Goal: Task Accomplishment & Management: Use online tool/utility

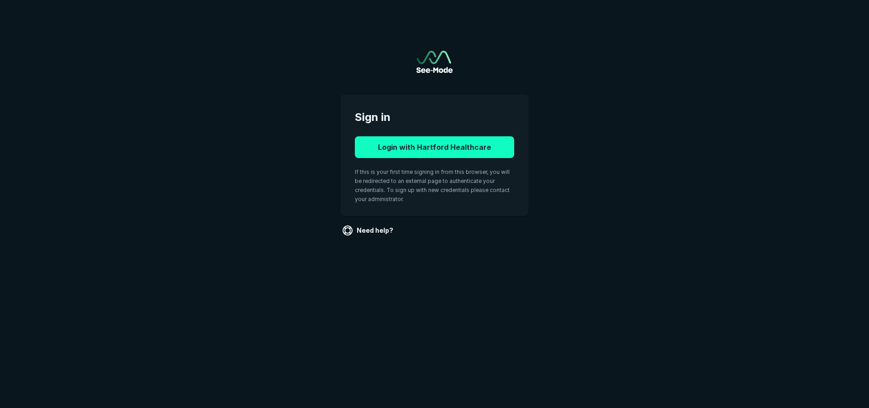
click at [470, 150] on button "Login with Hartford Healthcare" at bounding box center [434, 147] width 159 height 22
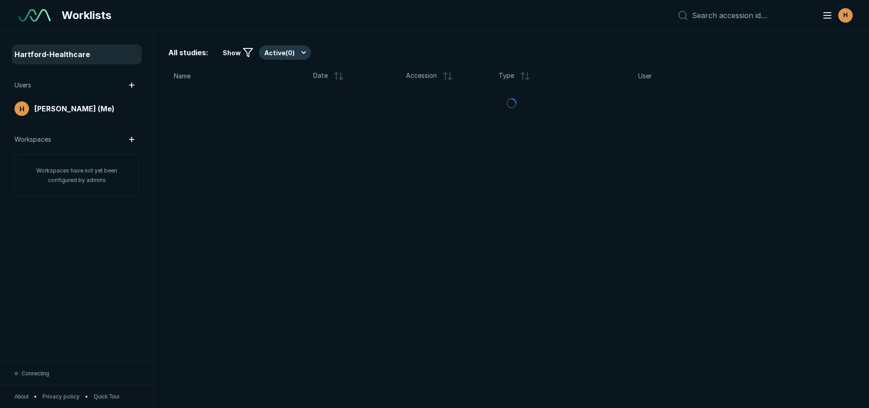
scroll to position [2839, 5071]
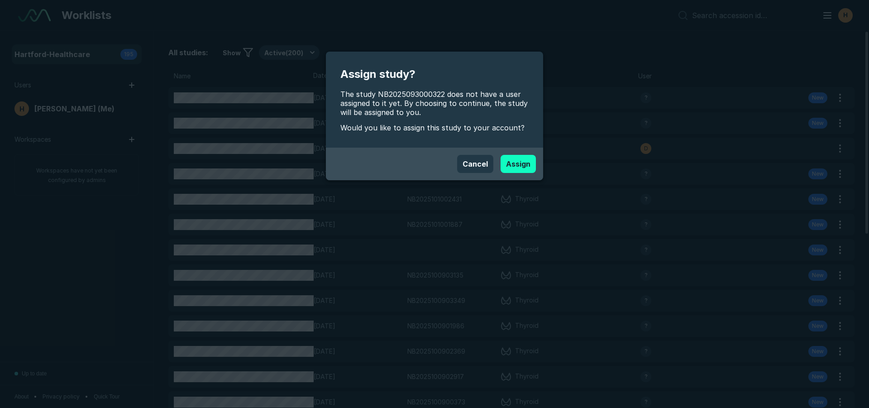
click at [515, 168] on button "Assign" at bounding box center [517, 164] width 35 height 18
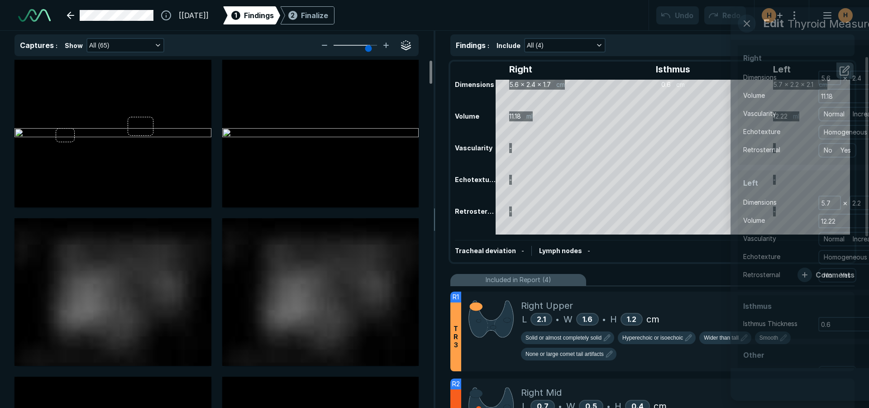
scroll to position [2839, 5071]
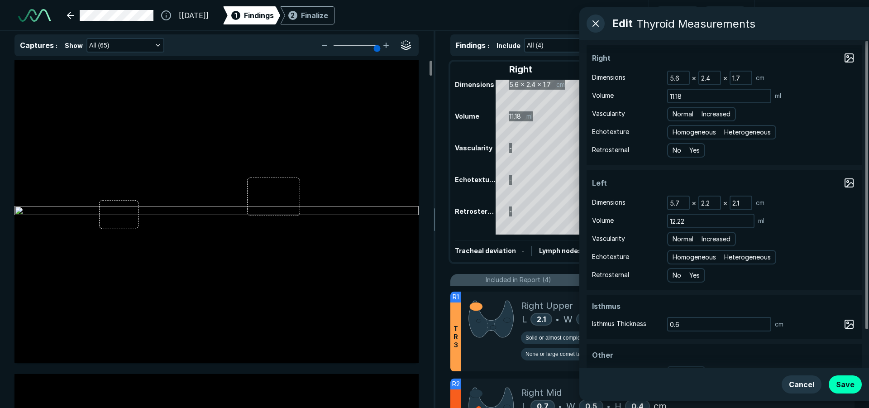
drag, startPoint x: 366, startPoint y: 47, endPoint x: 373, endPoint y: 51, distance: 8.2
type input "6"
click at [373, 46] on input "range" at bounding box center [355, 45] width 51 height 1
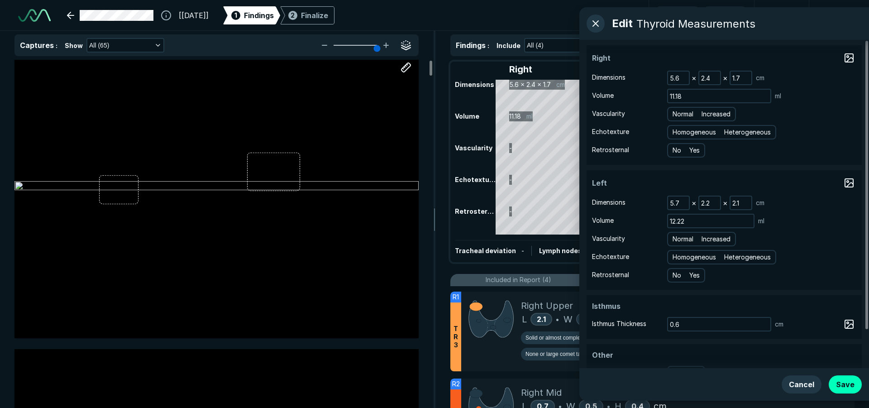
scroll to position [0, 0]
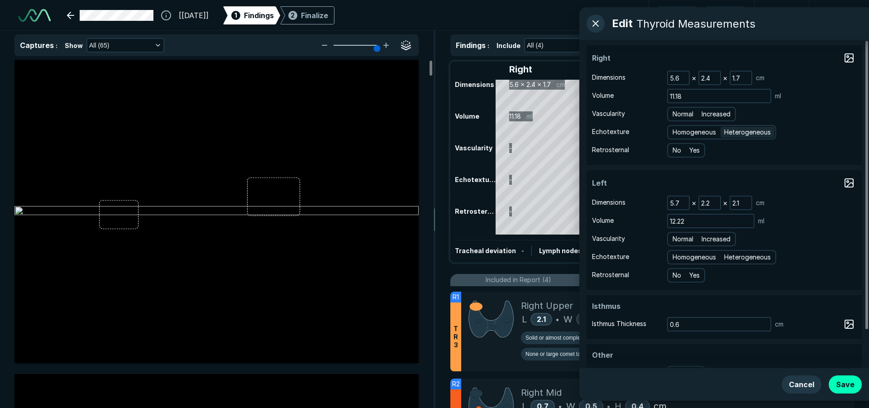
click at [746, 128] on span "Heterogeneous" at bounding box center [747, 132] width 47 height 10
click at [728, 128] on input "Heterogeneous" at bounding box center [725, 131] width 6 height 6
radio input "true"
click at [681, 116] on span "Normal" at bounding box center [682, 114] width 21 height 10
click at [677, 116] on input "Normal" at bounding box center [674, 113] width 6 height 6
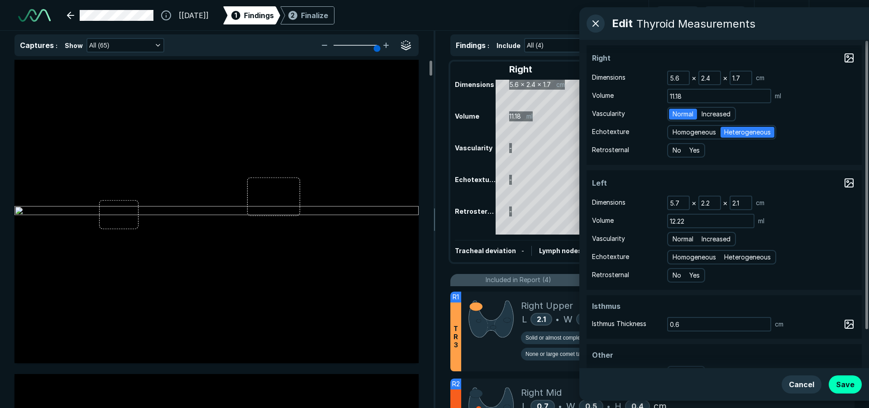
radio input "true"
click at [750, 256] on span "Heterogeneous" at bounding box center [747, 257] width 47 height 10
click at [728, 256] on input "Heterogeneous" at bounding box center [725, 256] width 6 height 6
radio input "true"
click at [685, 240] on span "Normal" at bounding box center [682, 239] width 21 height 10
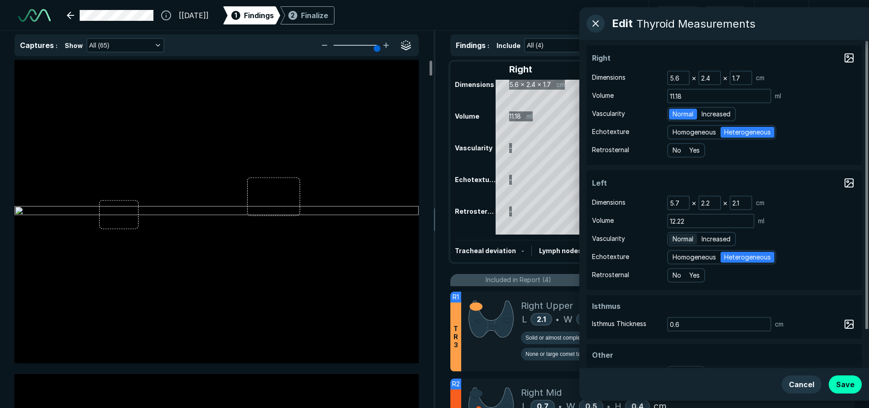
click at [677, 240] on input "Normal" at bounding box center [674, 238] width 6 height 6
radio input "true"
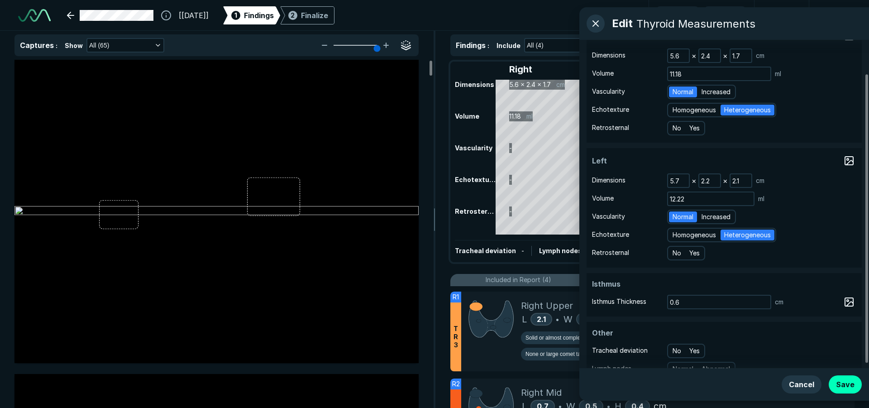
scroll to position [43, 0]
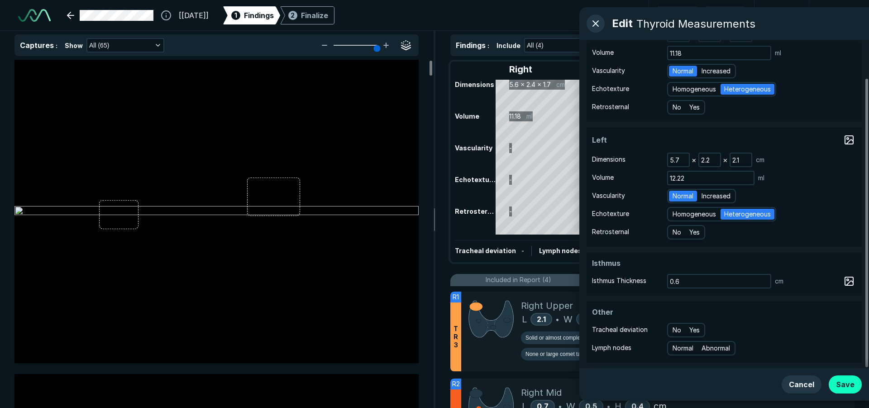
click at [849, 382] on button "Save" at bounding box center [844, 384] width 33 height 18
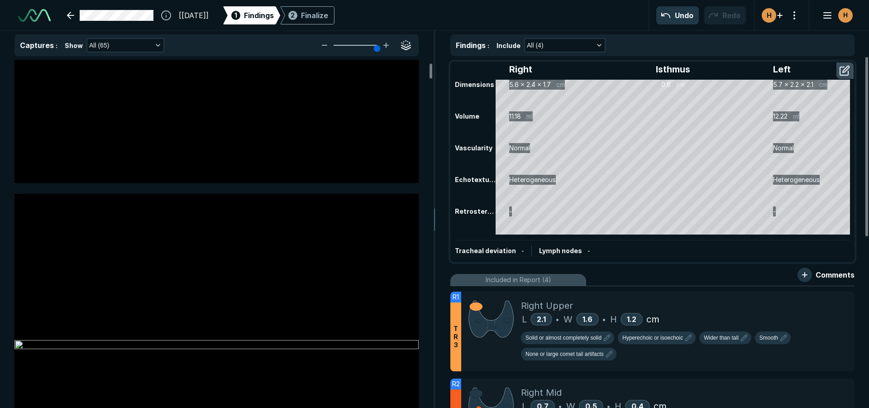
scroll to position [181, 0]
click at [741, 311] on div "Right Upper" at bounding box center [684, 306] width 326 height 14
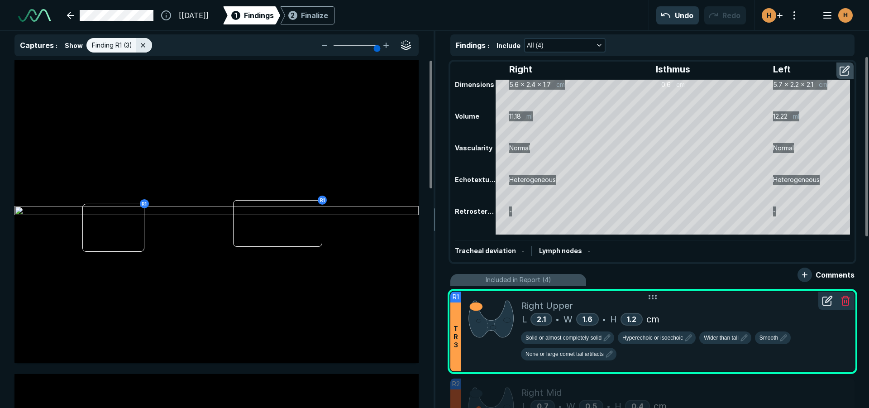
scroll to position [2629, 2966]
click at [825, 305] on icon at bounding box center [827, 300] width 11 height 11
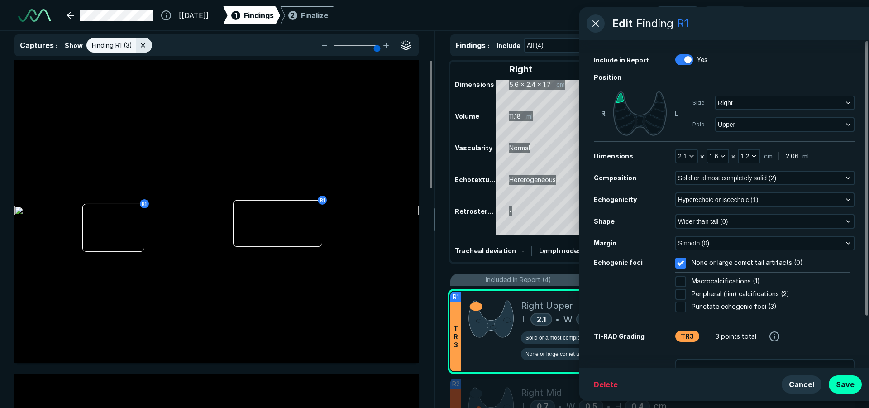
scroll to position [62, 0]
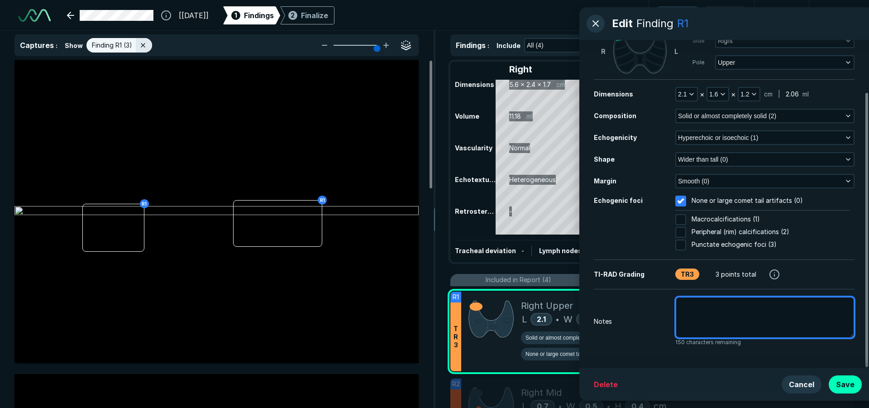
click at [693, 308] on textarea at bounding box center [764, 317] width 179 height 42
type textarea "x"
type textarea "p"
type textarea "x"
type textarea "pr"
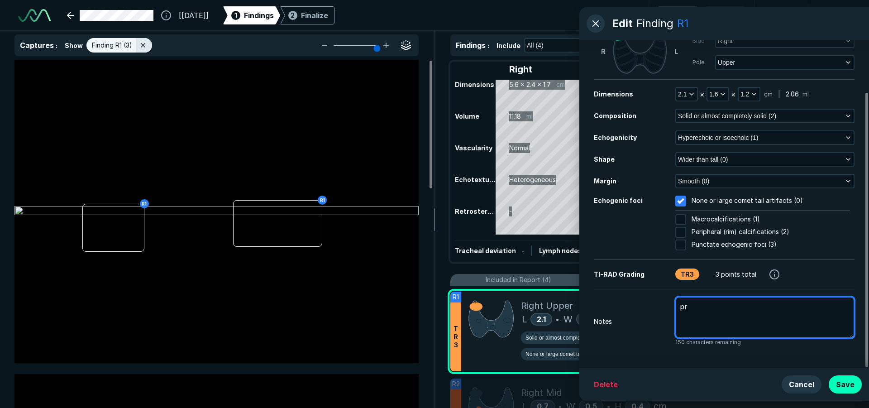
type textarea "x"
type textarea "pre"
type textarea "x"
type textarea "prev"
type textarea "x"
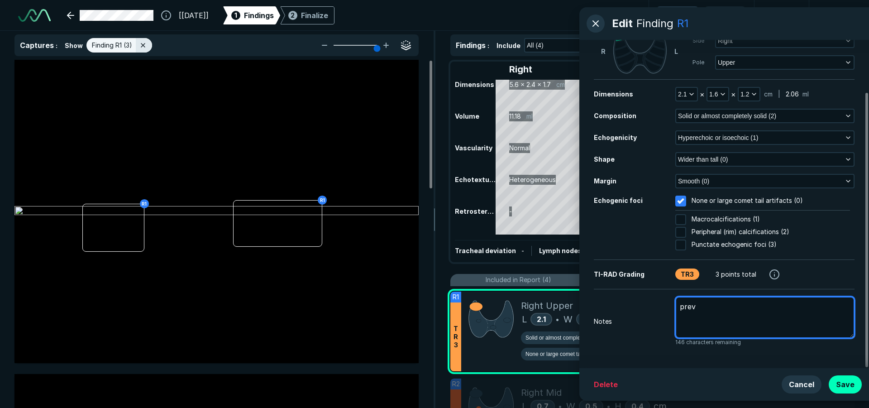
type textarea "previ"
type textarea "x"
type textarea "previo"
type textarea "x"
type textarea "previou"
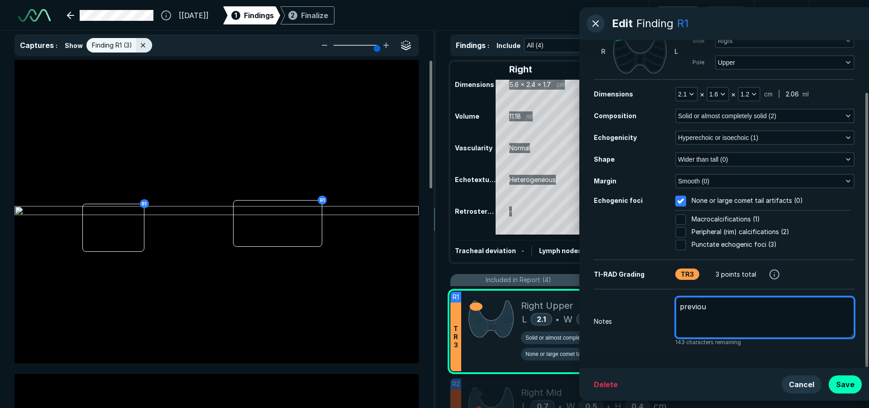
type textarea "x"
type textarea "previous"
type textarea "x"
type textarea "previousd"
type textarea "x"
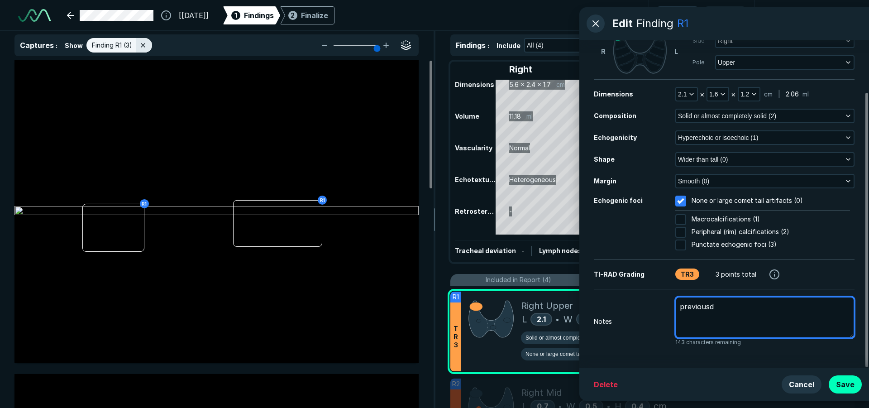
type textarea "previousd"
type textarea "x"
type textarea "previousd"
type textarea "x"
type textarea "previous"
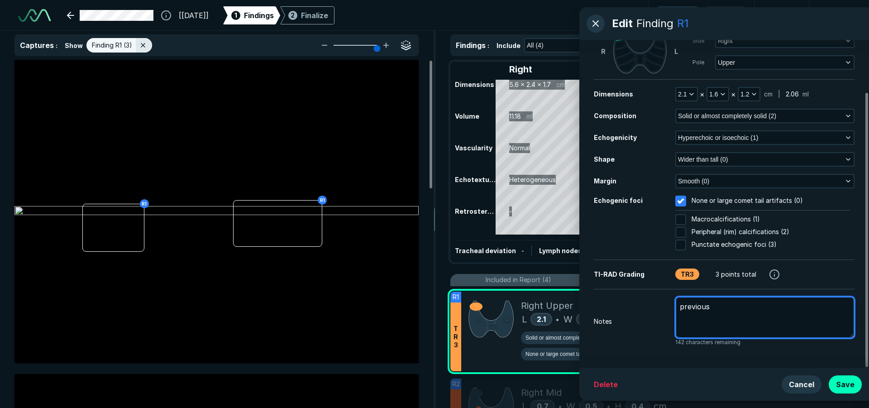
type textarea "x"
type textarea "previous"
type textarea "x"
type textarea "previous ,"
type textarea "x"
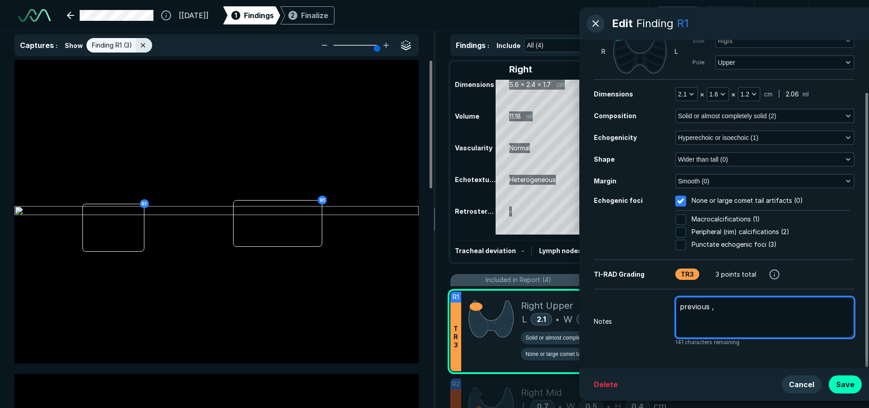
type textarea "previous ,e"
type textarea "x"
type textarea "previous ,ea"
type textarea "x"
type textarea "previous ,eas"
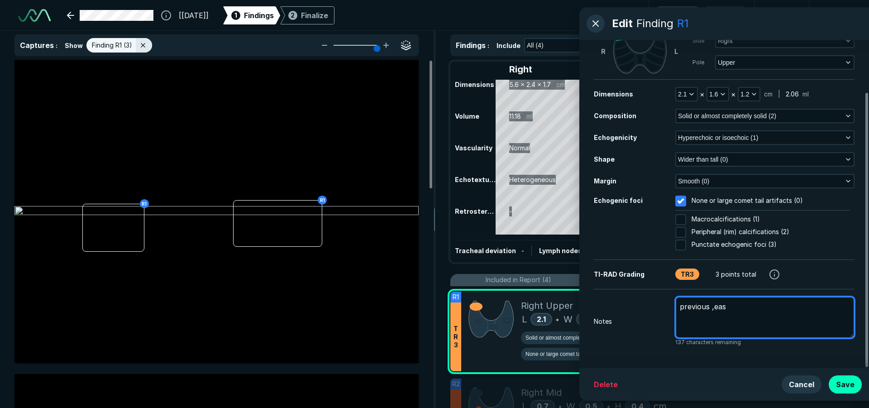
type textarea "x"
type textarea "previous ,ea"
type textarea "x"
type textarea "previous ,e"
type textarea "x"
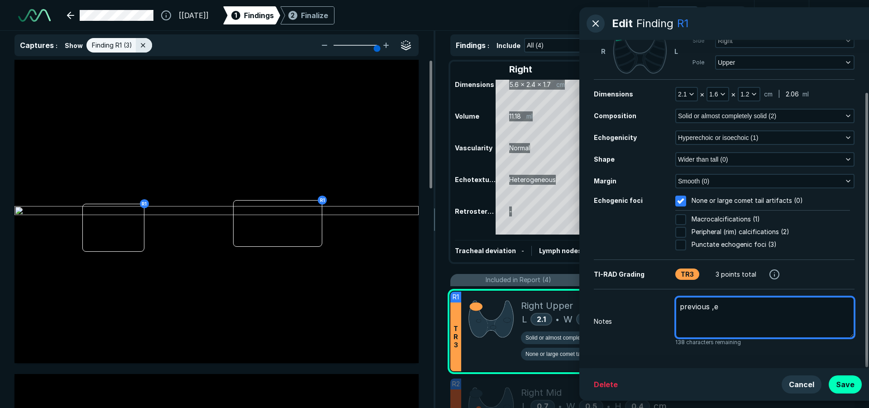
type textarea "previous ,"
type textarea "x"
type textarea "previous"
type textarea "x"
type textarea "previous m"
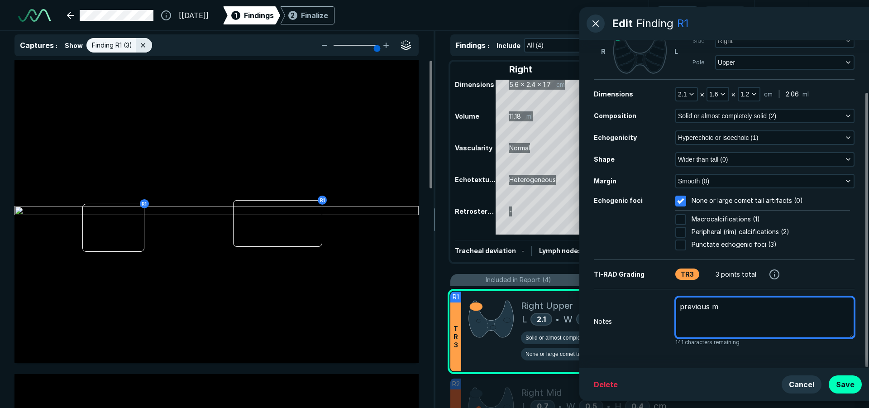
type textarea "x"
type textarea "previous me"
type textarea "x"
type textarea "previous mea"
type textarea "x"
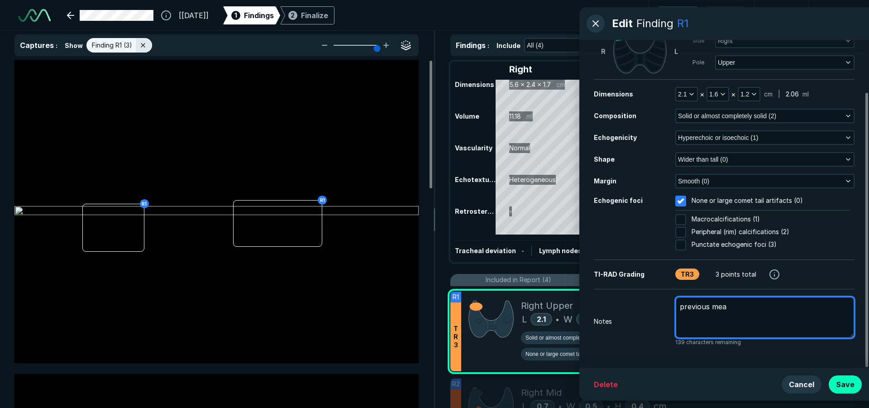
type textarea "previous meas"
type textarea "x"
type textarea "previous measu"
type textarea "x"
type textarea "previous measur"
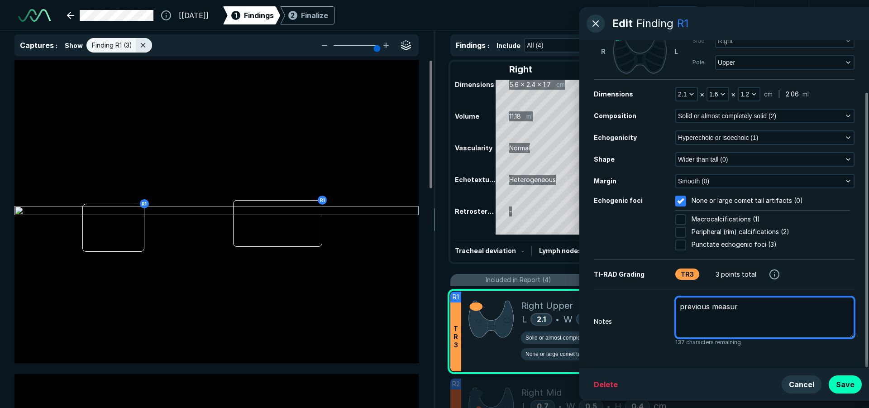
type textarea "x"
type textarea "previous measure"
type textarea "x"
type textarea "previous measurem"
type textarea "x"
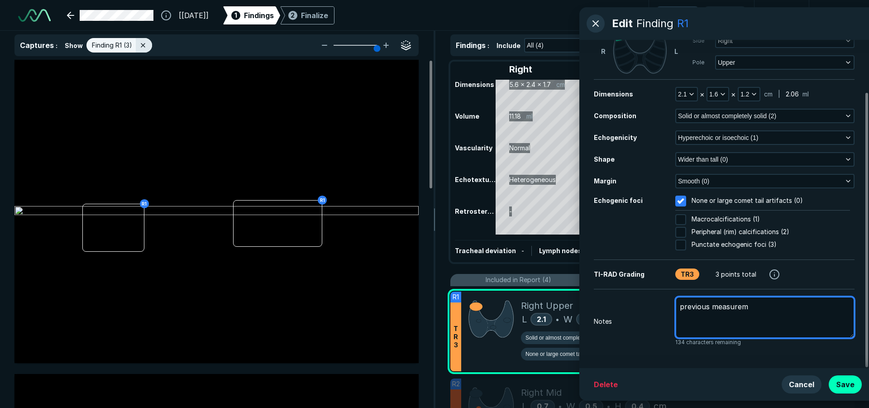
type textarea "previous measureme"
type textarea "x"
type textarea "previous measuremen"
type textarea "x"
type textarea "previous measurement"
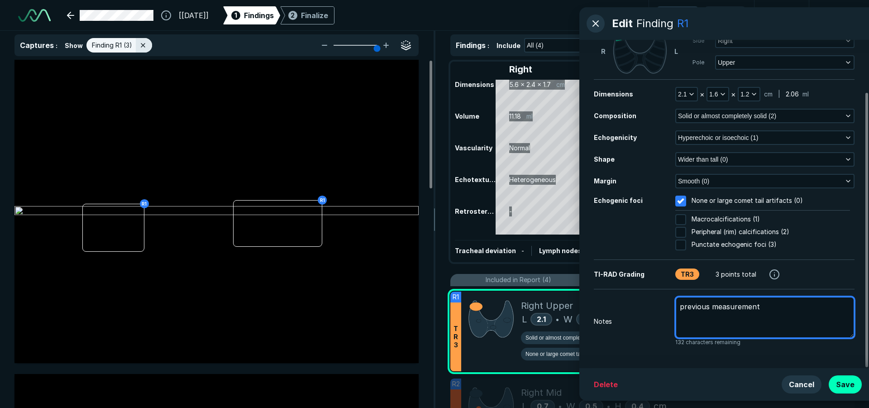
type textarea "x"
type textarea "previous measurements"
type textarea "x"
type textarea "previous measurements:"
type textarea "x"
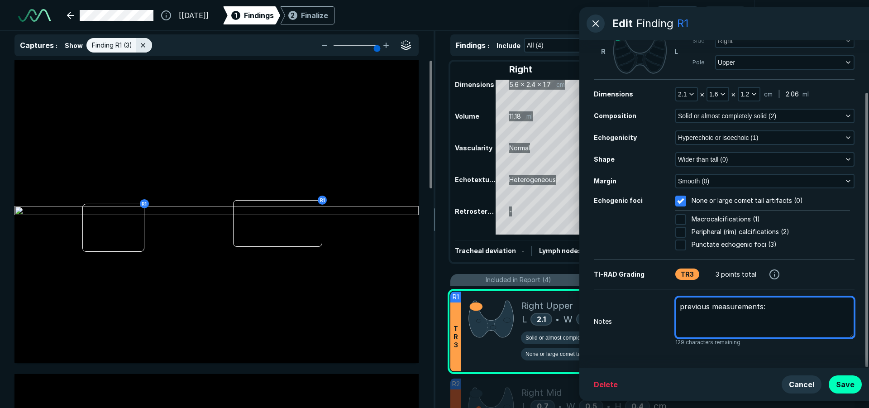
type textarea "previous measurements:"
type textarea "x"
type textarea "previous measurements: 2"
type textarea "x"
type textarea "previous measurements: 2."
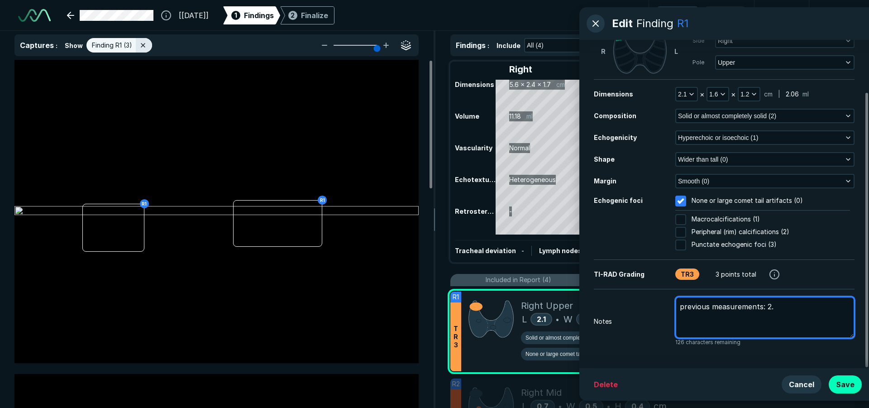
type textarea "x"
type textarea "previous measurements: 2.0"
type textarea "x"
type textarea "previous measurements: 2.0"
type textarea "x"
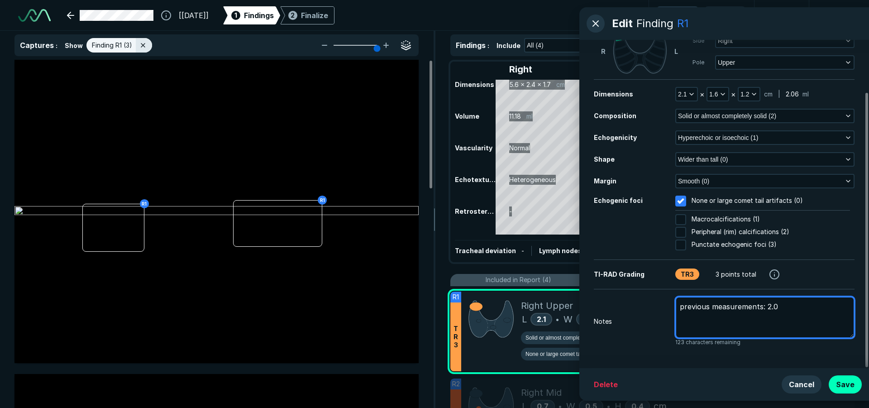
type textarea "previous measurements: 2.0 x"
type textarea "x"
type textarea "previous measurements: 2.0 x"
type textarea "x"
type textarea "previous measurements: 2.0 x 1"
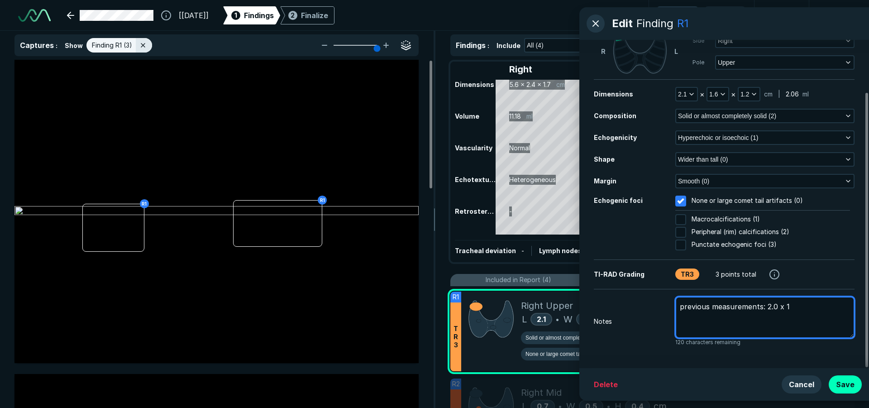
type textarea "x"
type textarea "previous measurements: 2.0 x 1."
type textarea "x"
type textarea "previous measurements: 2.0 x 1.6"
type textarea "x"
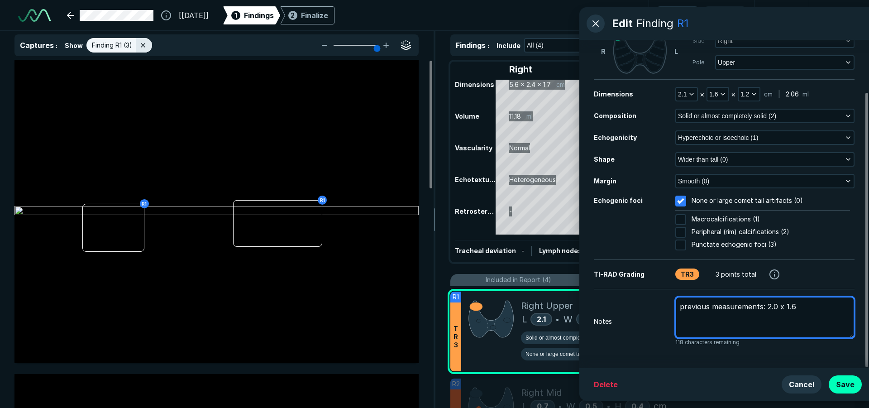
type textarea "previous measurements: 2.0 x 1.6"
type textarea "x"
type textarea "previous measurements: 2.0 x 1.6 c"
type textarea "x"
type textarea "previous measurements: 2.0 x 1.6 c"
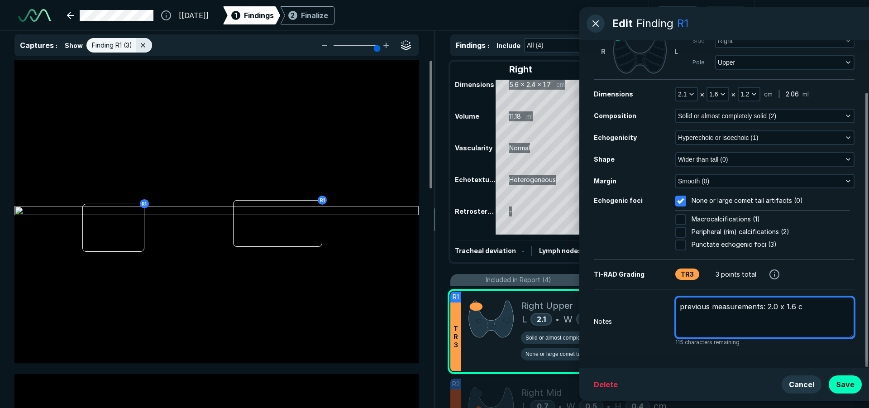
type textarea "x"
type textarea "previous measurements: 2.0 x 1.6 c 1"
type textarea "x"
type textarea "previous measurements: 2.0 x 1.6 c 1."
type textarea "x"
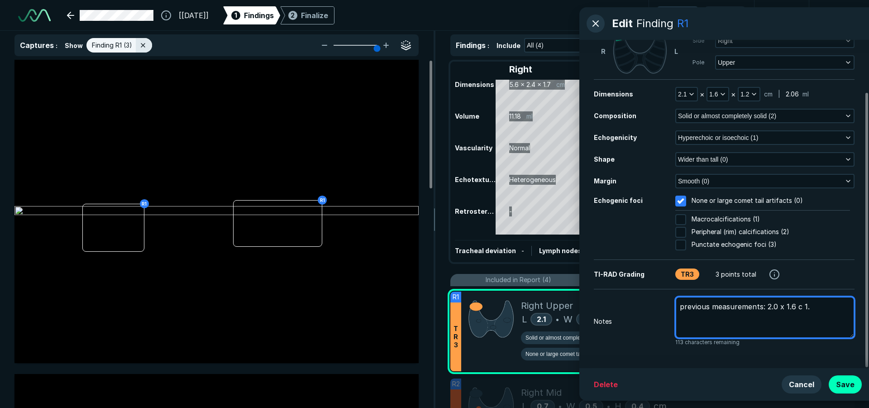
type textarea "previous measurements: 2.0 x 1.6 c 1.0"
type textarea "x"
type textarea "previous measurements: 2.0 x 1.6 c 1.0-"
type textarea "x"
type textarea "previous measurements: 2.0 x 1.6 c 1.0"
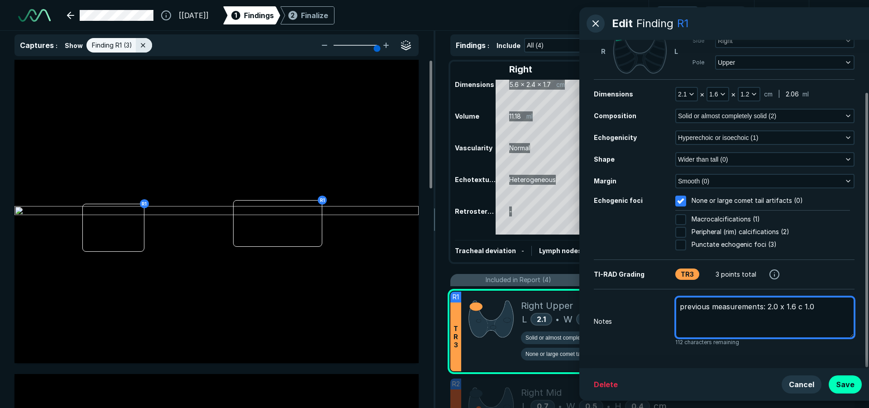
type textarea "x"
type textarea "previous measurements: 2.0 x 1.6 c 1.0c"
type textarea "x"
type textarea "previous measurements: 2.0 x 1.6 c 1.0cm"
click at [800, 310] on textarea "previous measurements: 2.0 x 1.6 c 1.0cm" at bounding box center [764, 317] width 179 height 42
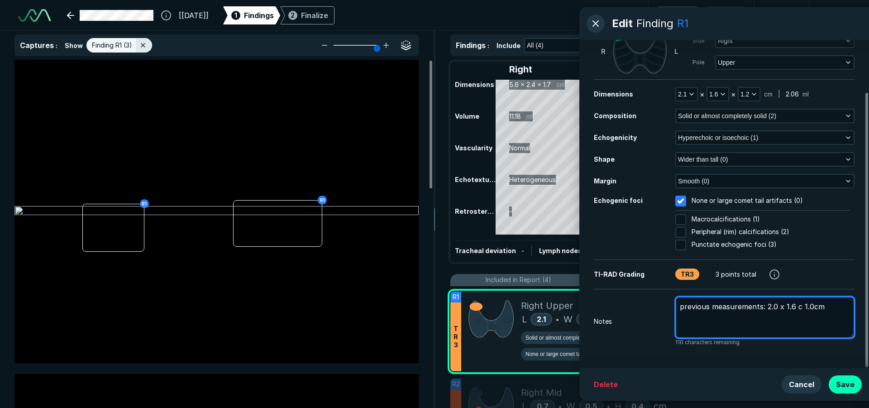
type textarea "x"
type textarea "previous measurements: 2.0 x 1.6 1.0cm"
type textarea "x"
type textarea "previous measurements: 2.0 x 1.6 x 1.0cm"
type textarea "x"
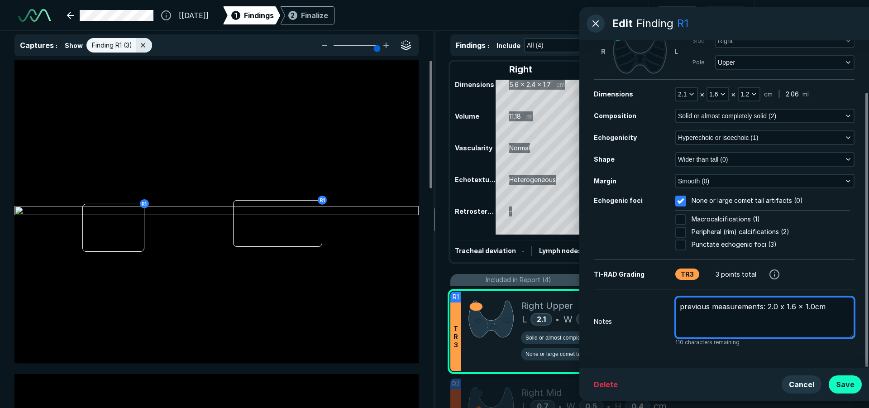
type textarea "previous measurements: 2.0 x 1.6 x 1.0cm"
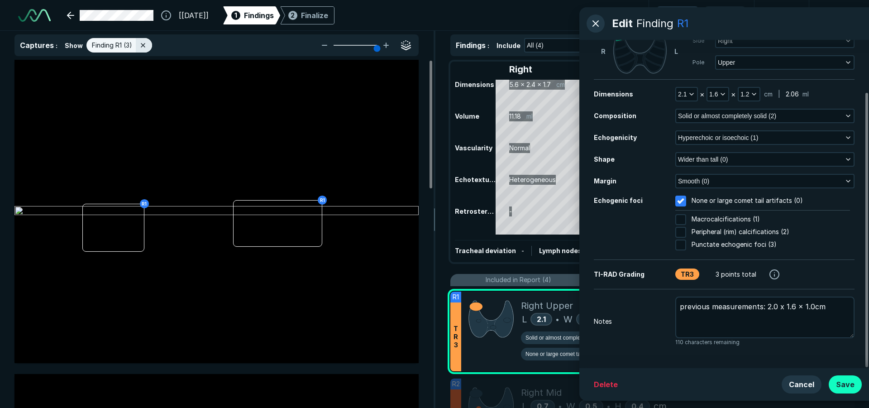
click at [849, 382] on button "Save" at bounding box center [844, 384] width 33 height 18
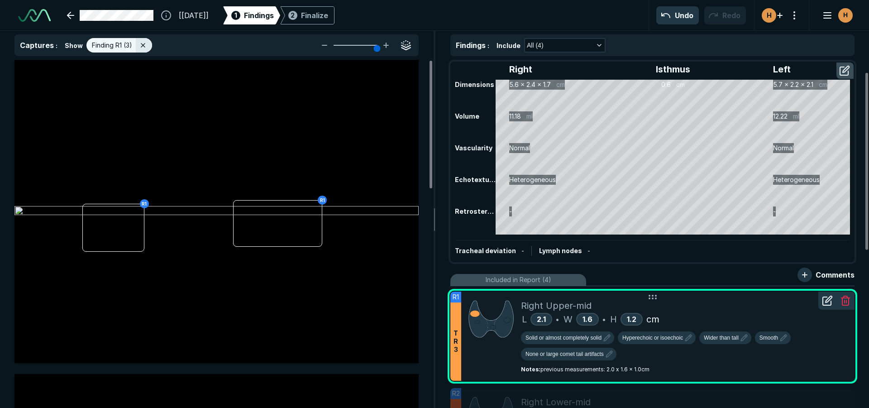
scroll to position [90, 0]
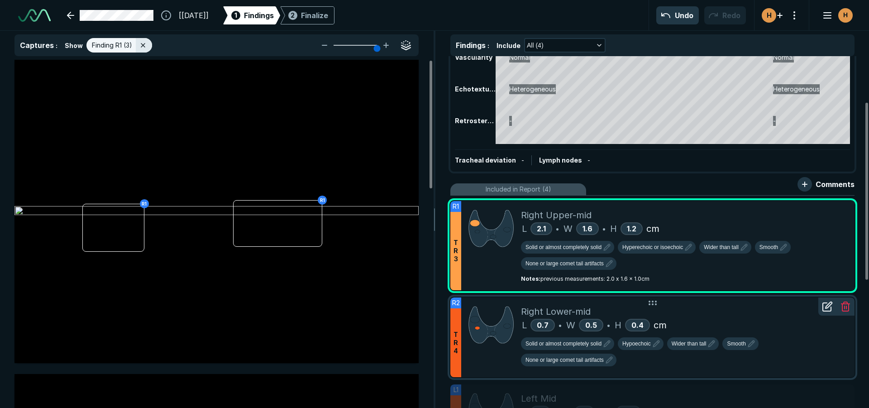
click at [718, 313] on div "Right Lower-mid" at bounding box center [684, 311] width 326 height 14
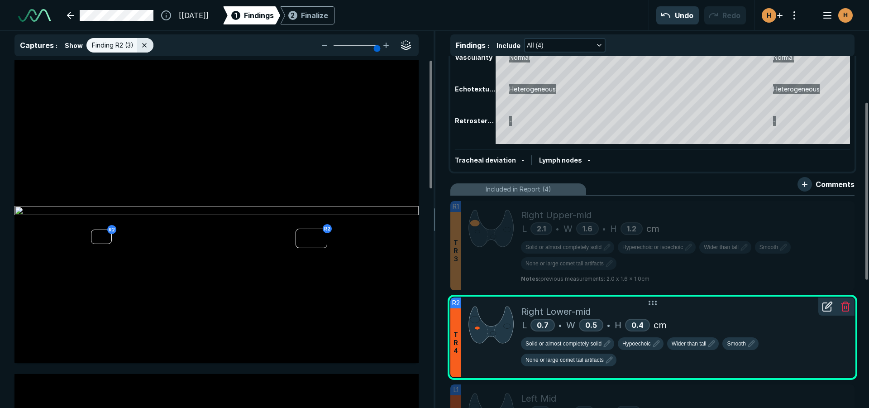
click at [828, 303] on icon at bounding box center [827, 306] width 11 height 11
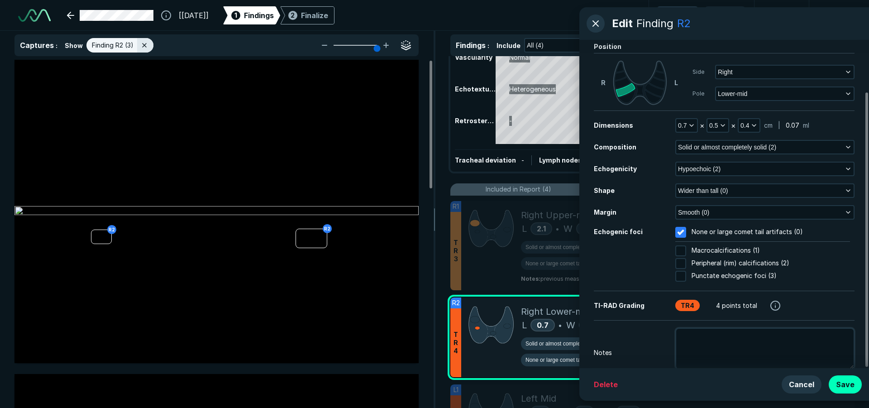
scroll to position [62, 0]
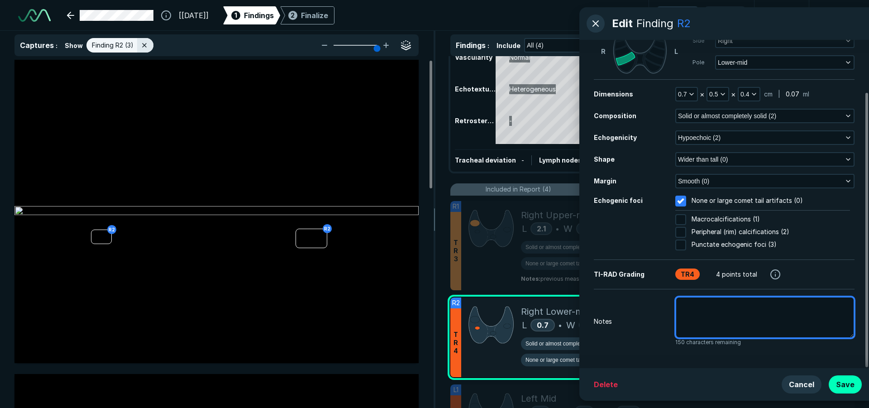
click at [695, 323] on textarea at bounding box center [764, 317] width 179 height 42
type textarea "x"
type textarea "p"
type textarea "x"
type textarea "pr"
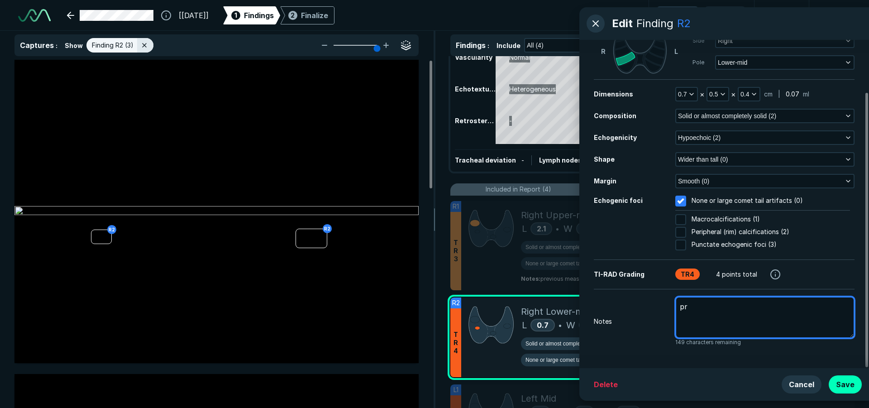
type textarea "x"
type textarea "pre"
type textarea "x"
type textarea "prev"
type textarea "x"
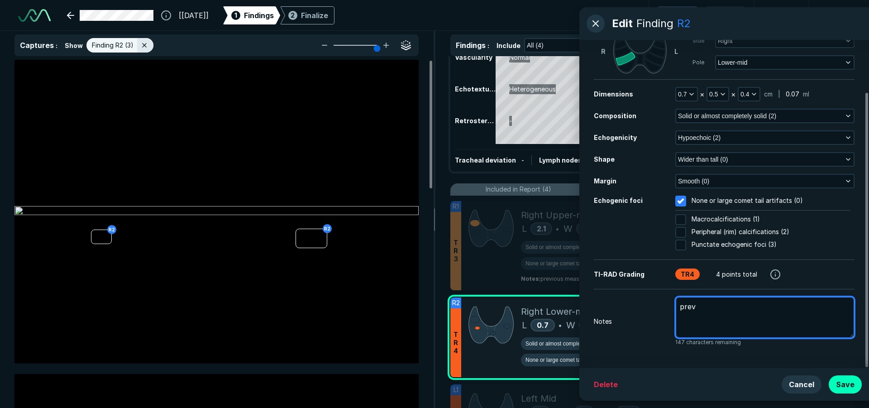
type textarea "previ"
type textarea "x"
type textarea "previo"
type textarea "x"
type textarea "previou"
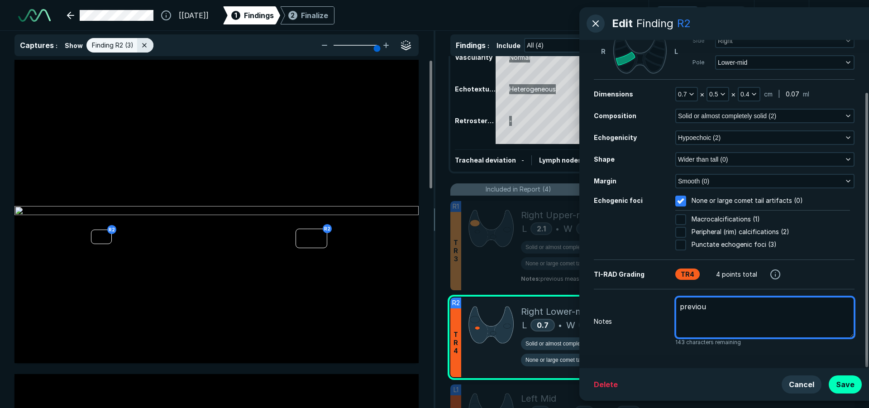
type textarea "x"
type textarea "previous"
type textarea "x"
type textarea "previous"
type textarea "x"
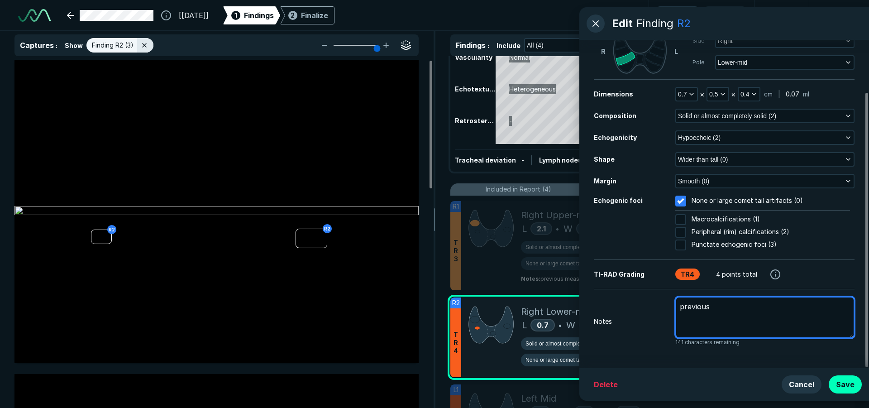
type textarea "previous m"
type textarea "x"
type textarea "previous me"
type textarea "x"
type textarea "previous mea"
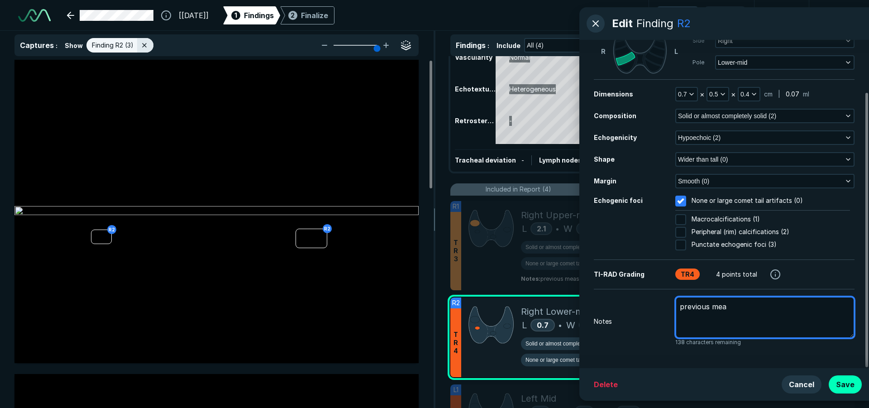
type textarea "x"
type textarea "previous meas"
type textarea "x"
type textarea "previous measu"
type textarea "x"
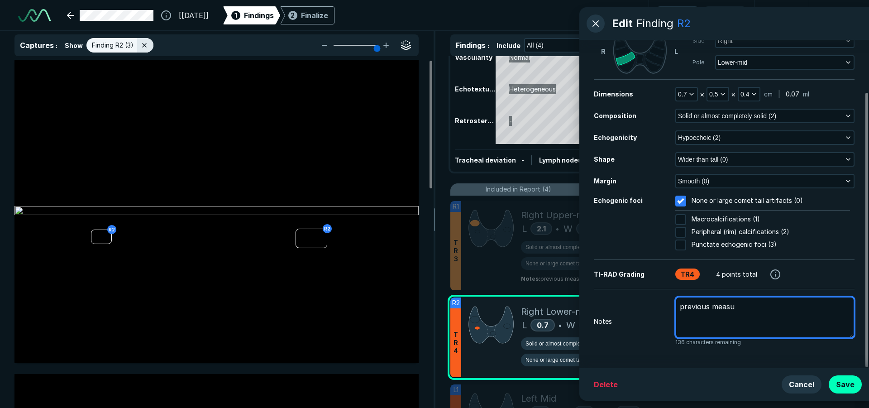
type textarea "previous measur"
type textarea "x"
type textarea "previous measure"
type textarea "x"
type textarea "previous measurem"
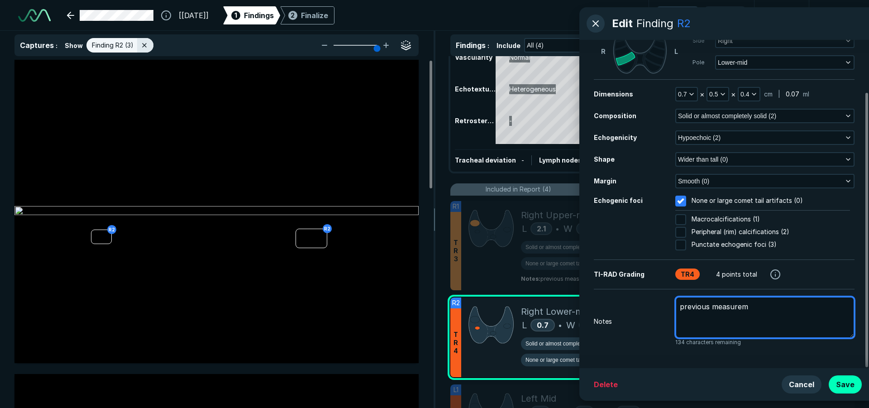
type textarea "x"
type textarea "previous measureme"
type textarea "x"
type textarea "previous measuremen"
type textarea "x"
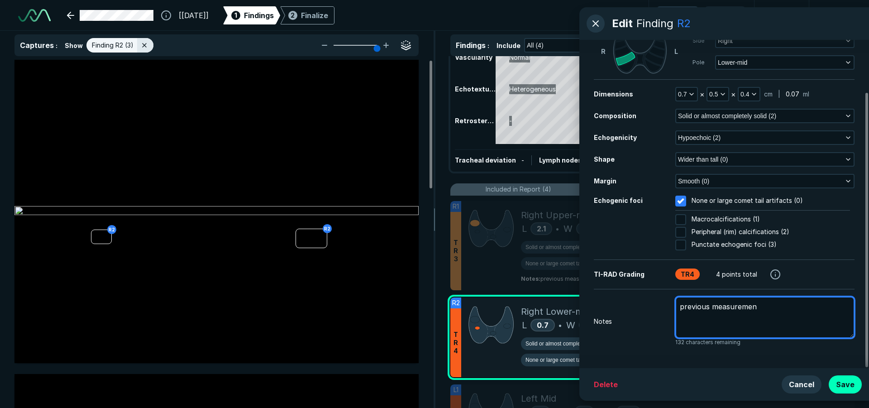
type textarea "previous measurement"
type textarea "x"
type textarea "previous measurements"
type textarea "x"
type textarea "previous measurements"
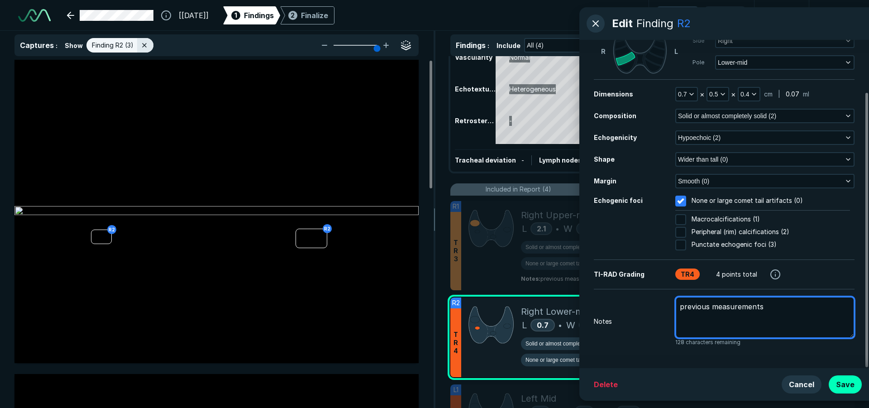
type textarea "x"
type textarea "previous measurements"
type textarea "x"
type textarea "previous measurement:s"
type textarea "x"
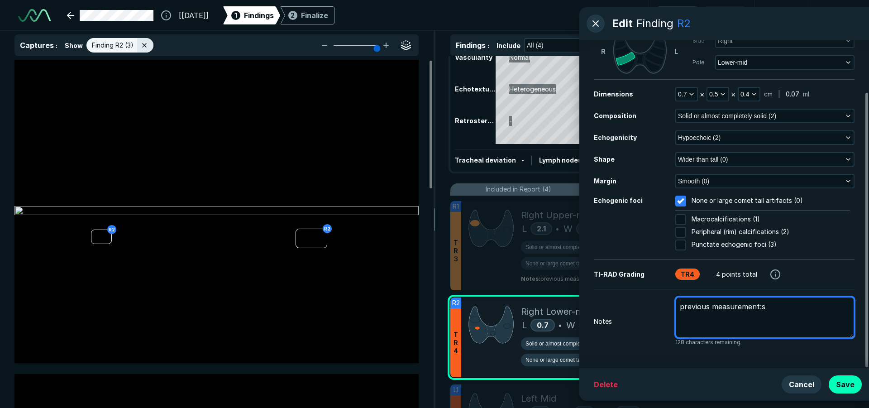
type textarea "previous measurement: s"
type textarea "x"
type textarea "previous measurement:s"
type textarea "x"
type textarea "previous measurements"
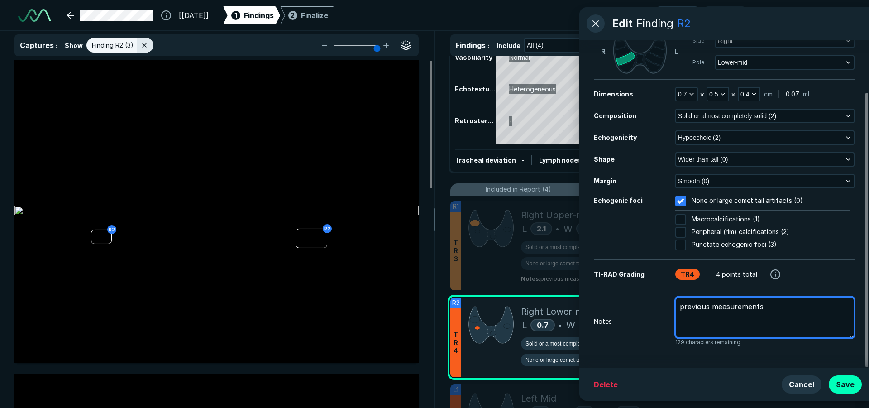
type textarea "x"
type textarea "previous measurements:"
type textarea "x"
type textarea "previous measurements:"
type textarea "x"
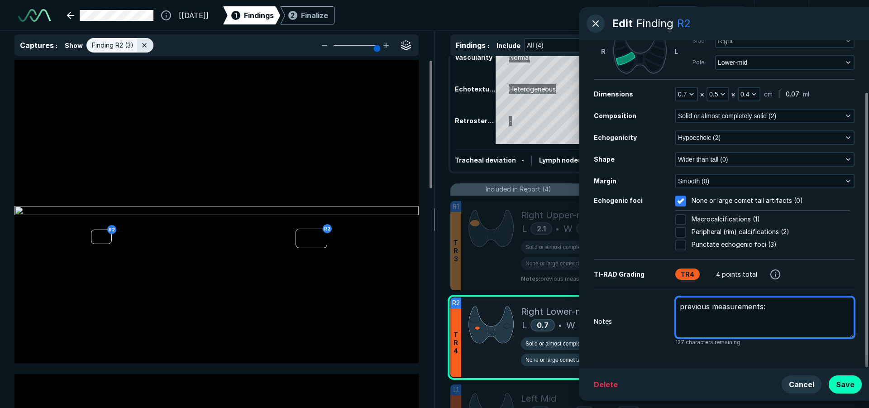
type textarea "previous measurements: 0"
type textarea "x"
type textarea "previous measurements: 0."
type textarea "x"
type textarea "previous measurements: 0.7"
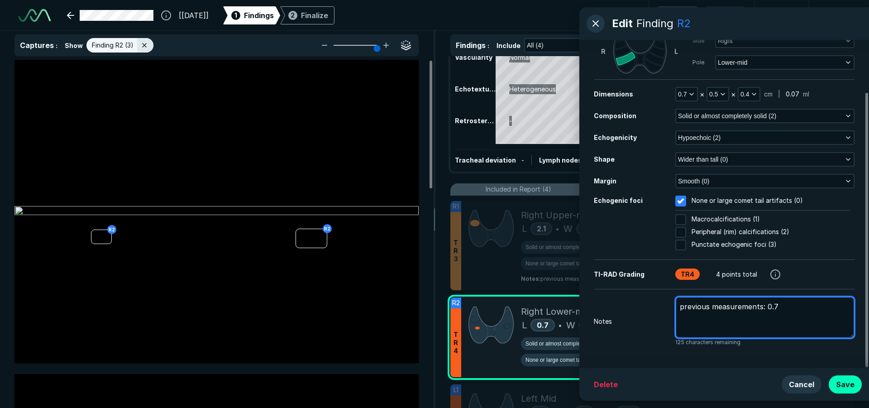
type textarea "x"
type textarea "previous measurements: 0.7"
type textarea "x"
type textarea "previous measurements: 0.7 x"
type textarea "x"
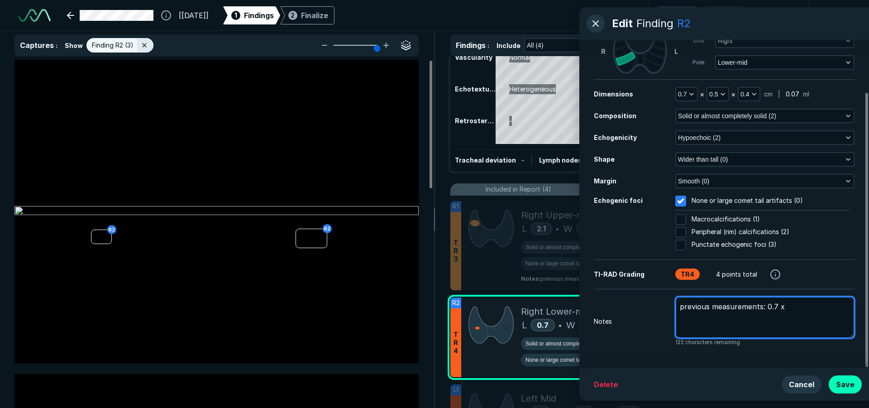
type textarea "previous measurements: 0.7 x"
type textarea "x"
type textarea "previous measurements: 0.7 x 0"
type textarea "x"
type textarea "previous measurements: 0.7 x 0."
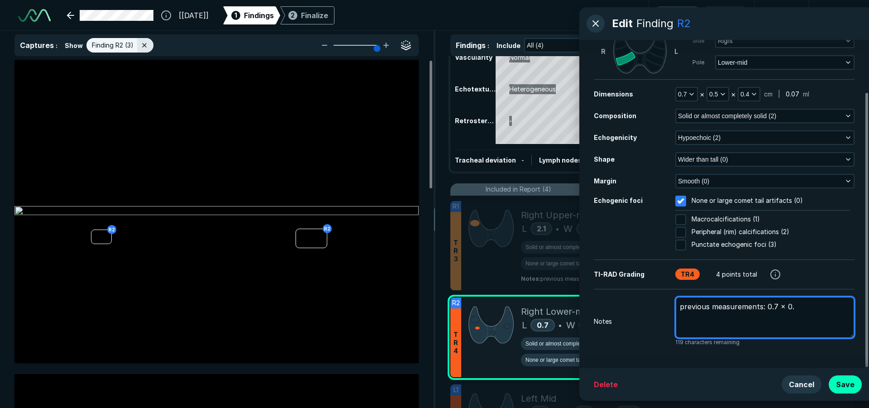
type textarea "x"
type textarea "previous measurements: 0.7 x 0.6"
type textarea "x"
type textarea "previous measurements: 0.7 x 0.6"
type textarea "x"
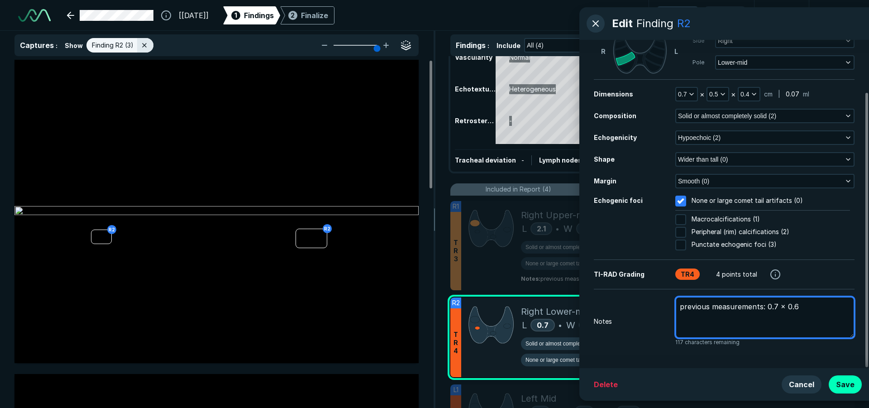
type textarea "previous measurements: 0.7 x 0.6 x"
type textarea "x"
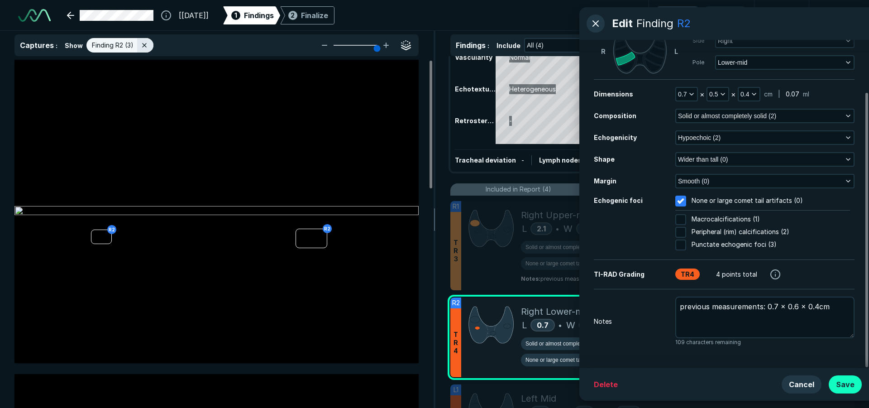
click at [841, 385] on button "Save" at bounding box center [844, 384] width 33 height 18
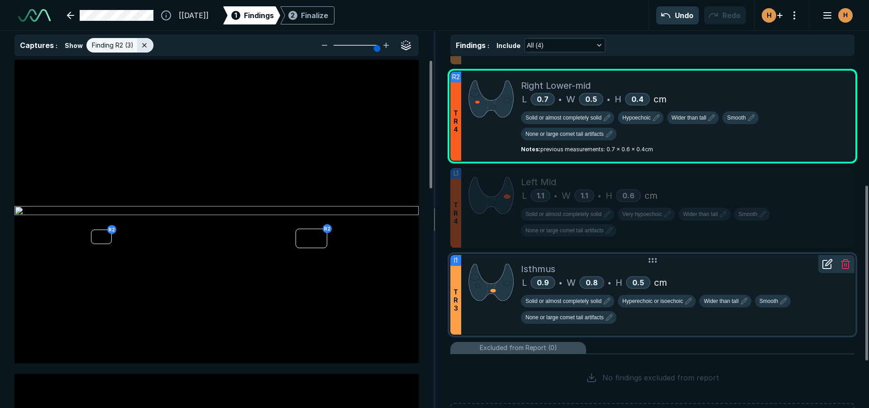
scroll to position [353, 0]
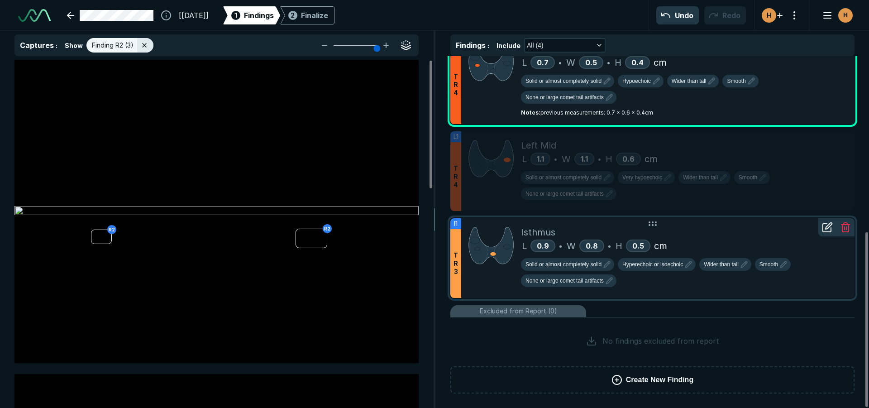
click at [746, 246] on div "L 0.9 • W 0.8 • H 0.5 cm" at bounding box center [684, 246] width 326 height 14
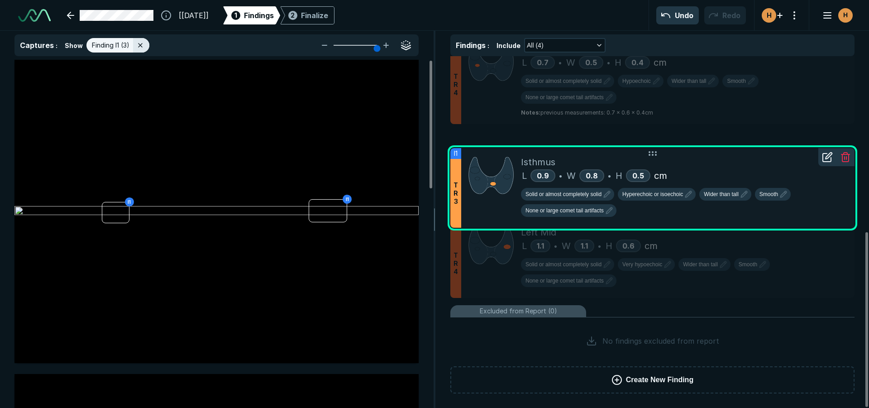
drag, startPoint x: 686, startPoint y: 237, endPoint x: 674, endPoint y: 167, distance: 71.2
click at [674, 167] on div "Isthmus" at bounding box center [684, 162] width 326 height 14
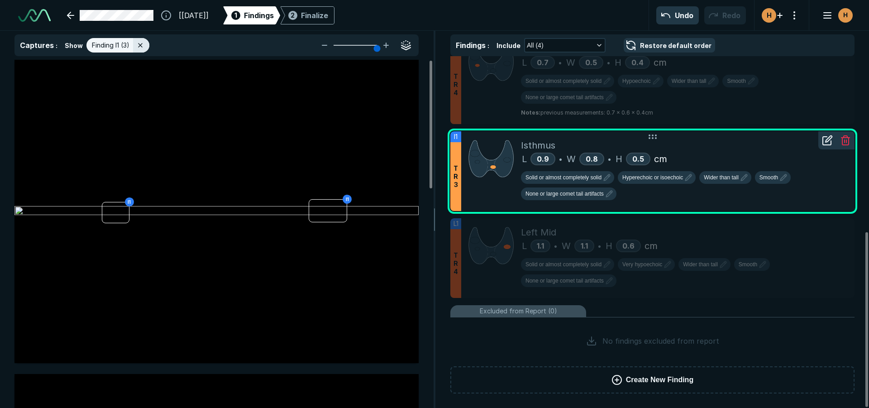
click at [711, 145] on div "Isthmus" at bounding box center [684, 145] width 326 height 14
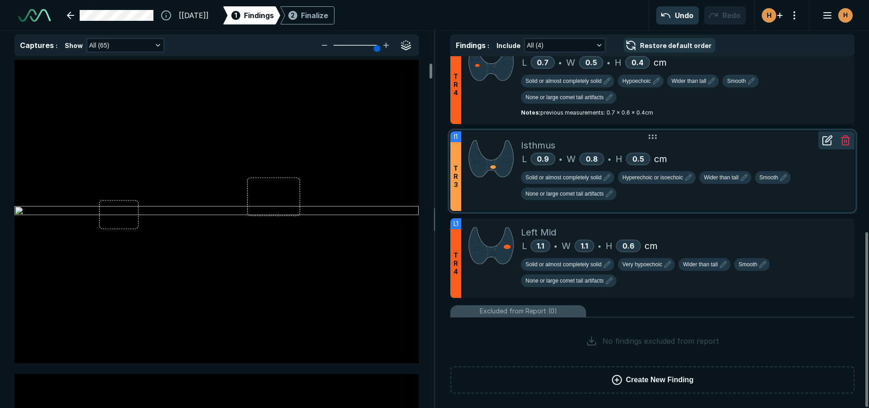
scroll to position [181, 0]
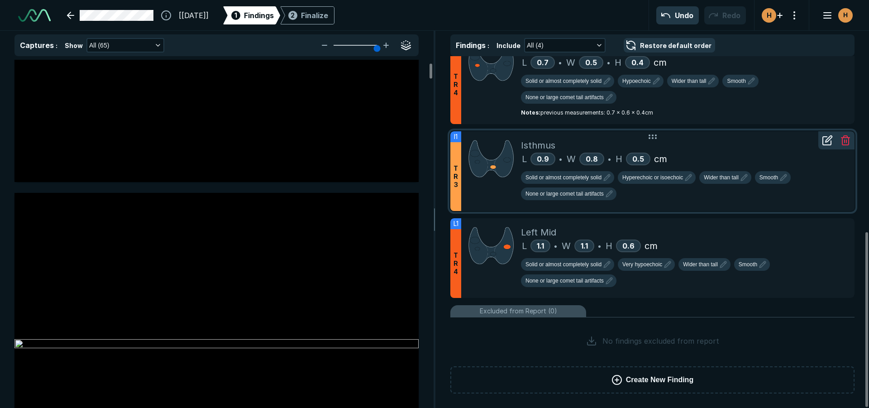
click at [715, 151] on div "Isthmus" at bounding box center [684, 145] width 326 height 14
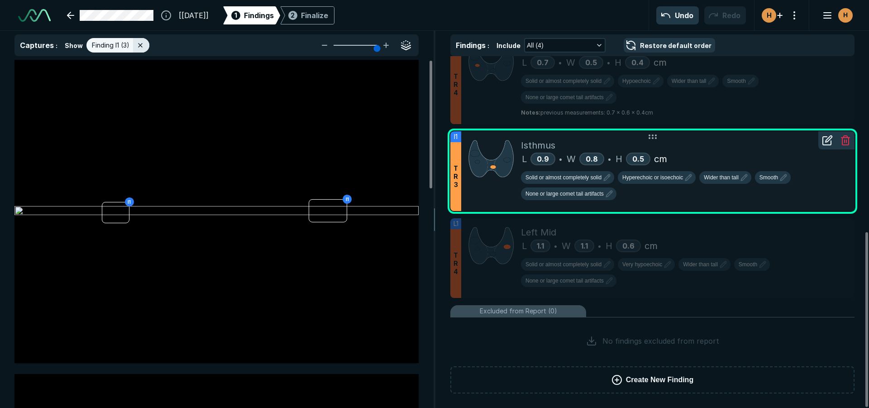
scroll to position [2629, 2966]
click at [784, 196] on div "Solid or almost completely solid Hyperechoic or isoechoic Wider than tall Smoot…" at bounding box center [684, 187] width 326 height 33
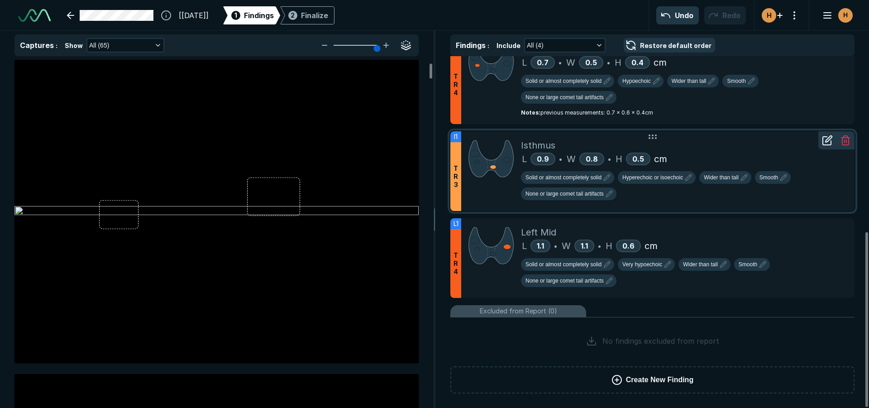
scroll to position [181, 0]
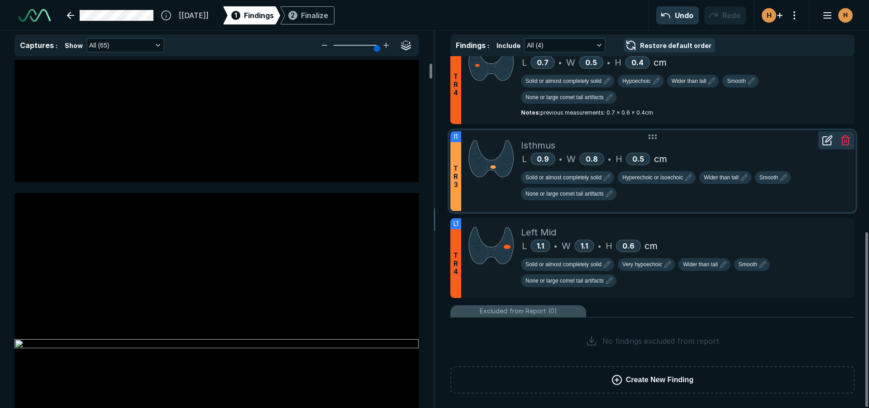
click at [825, 147] on div at bounding box center [827, 140] width 18 height 18
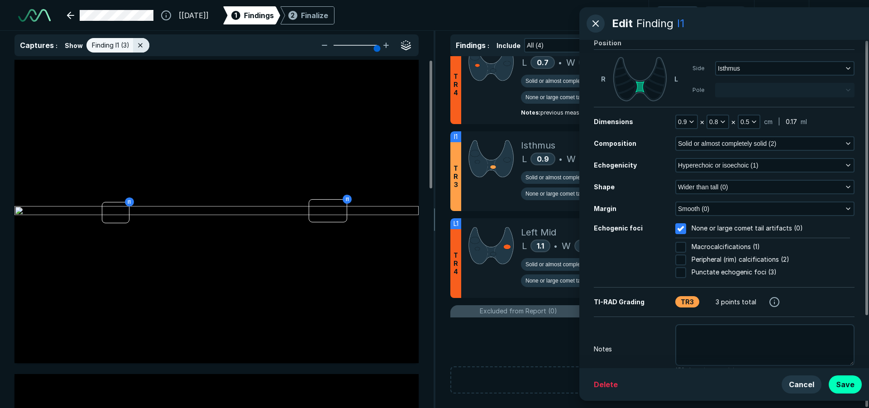
scroll to position [62, 0]
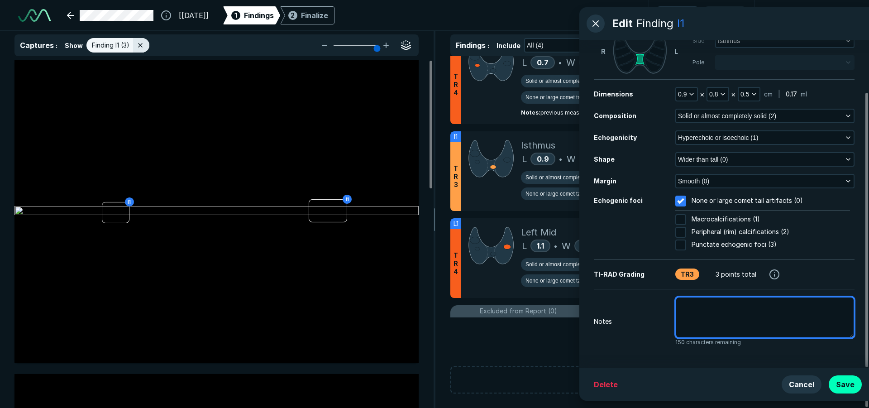
click at [747, 317] on textarea at bounding box center [764, 317] width 179 height 42
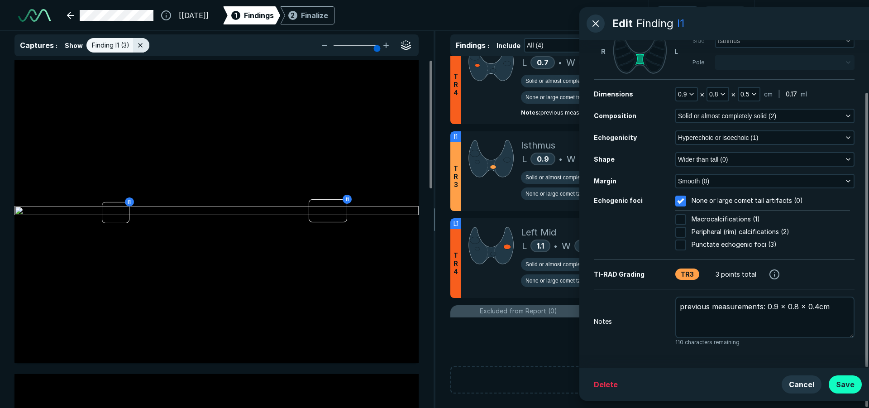
click at [834, 383] on button "Save" at bounding box center [844, 384] width 33 height 18
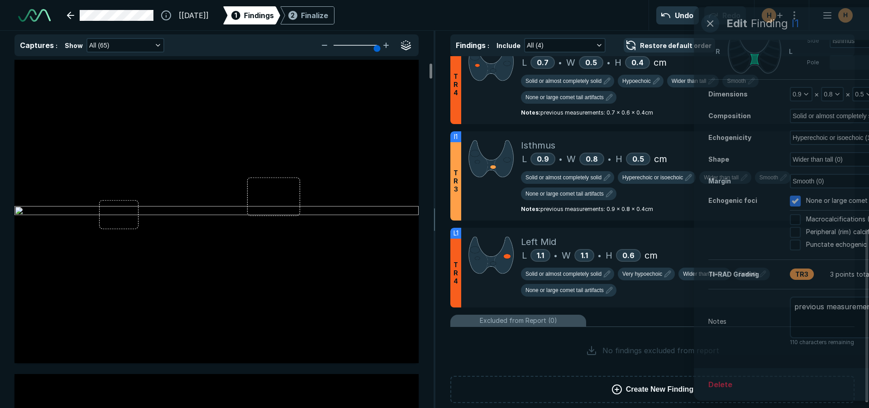
scroll to position [181, 0]
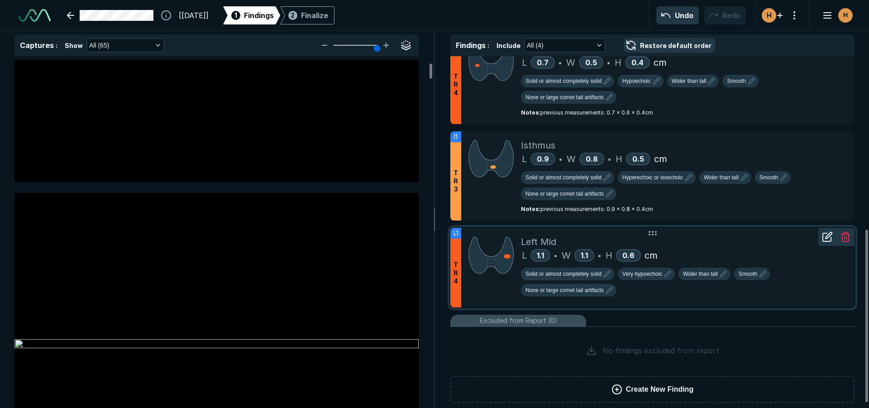
click at [741, 244] on div "Left Mid" at bounding box center [684, 242] width 326 height 14
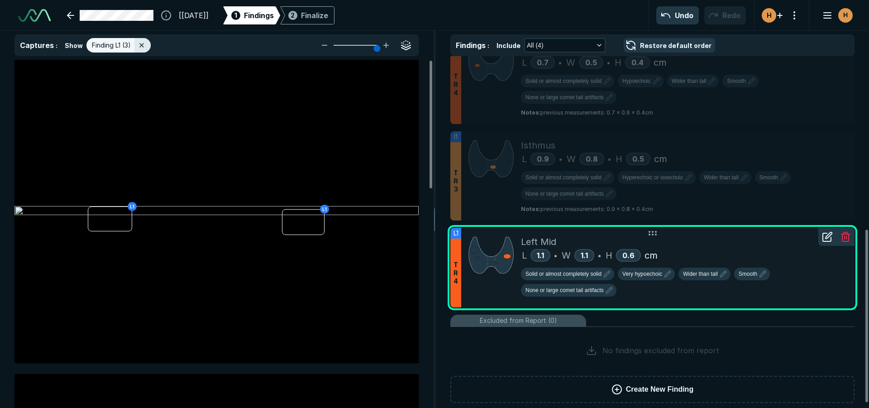
scroll to position [2629, 2966]
click at [667, 282] on div "Solid or almost completely solid Very hypoechoic Wider than tall Smooth None or…" at bounding box center [684, 283] width 326 height 33
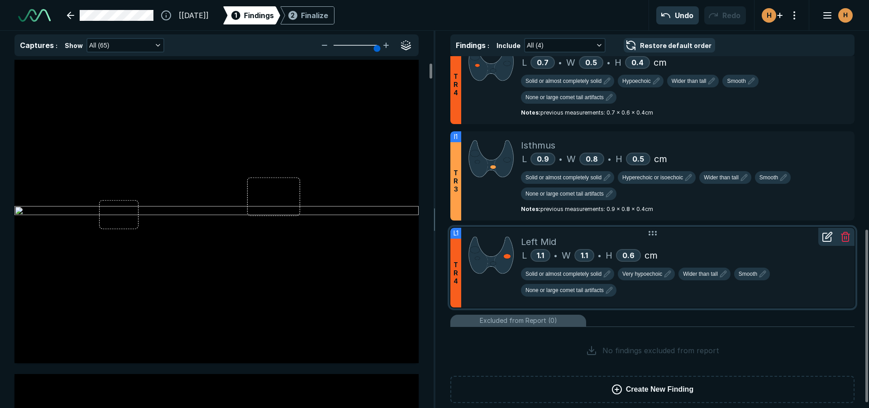
scroll to position [181, 0]
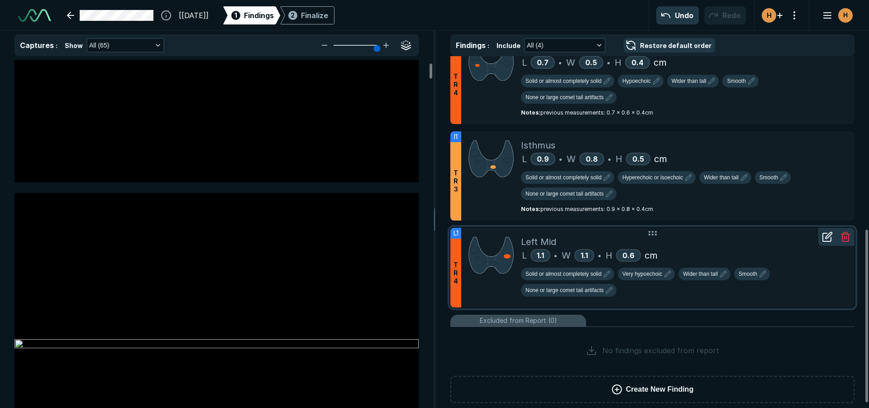
click at [667, 280] on div "Solid or almost completely solid Very hypoechoic Wider than tall Smooth None or…" at bounding box center [684, 283] width 326 height 33
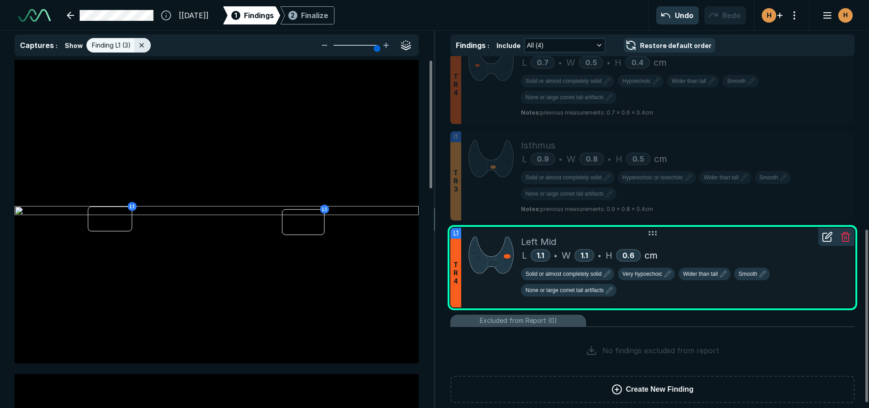
scroll to position [2629, 2966]
click at [826, 240] on icon at bounding box center [827, 236] width 11 height 11
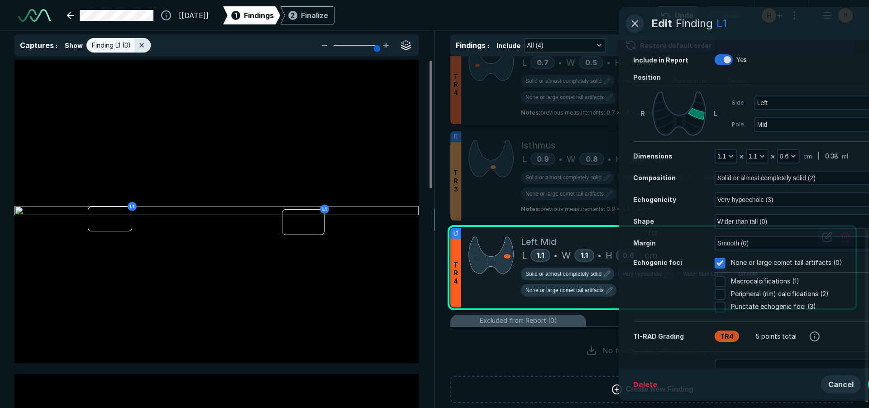
scroll to position [2474, 2321]
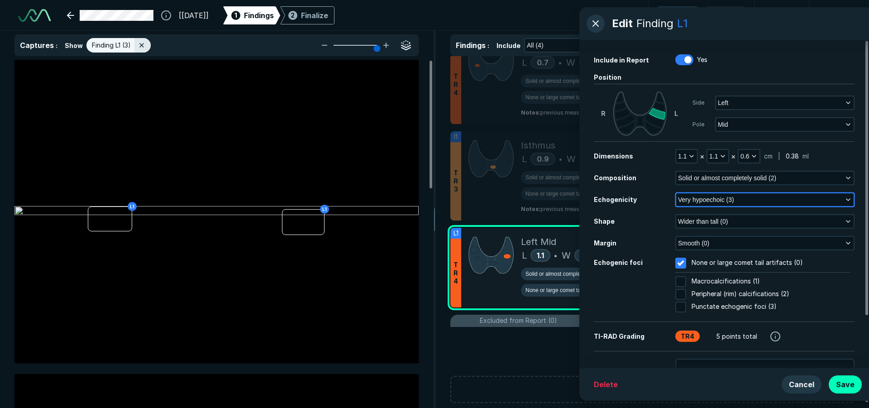
click at [750, 201] on button "Very hypoechoic (3)" at bounding box center [764, 199] width 177 height 13
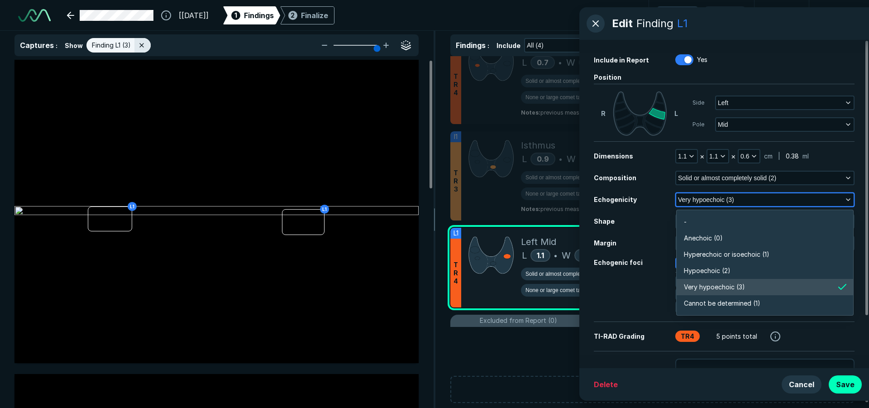
scroll to position [1583, 1957]
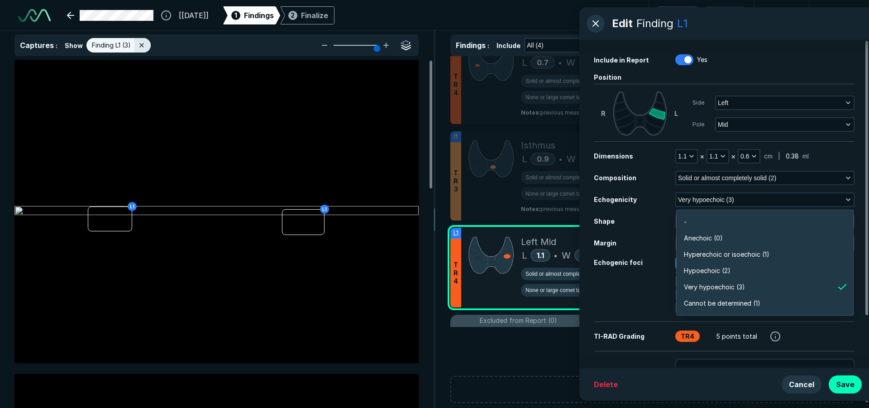
click at [619, 225] on div "Shape" at bounding box center [634, 220] width 81 height 9
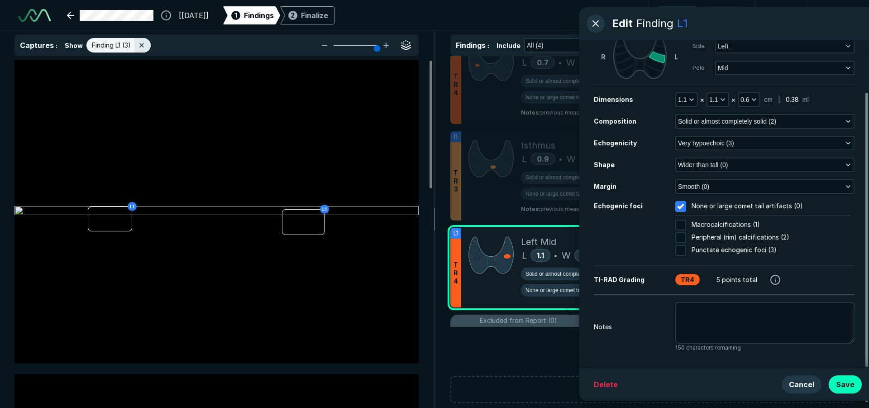
scroll to position [62, 0]
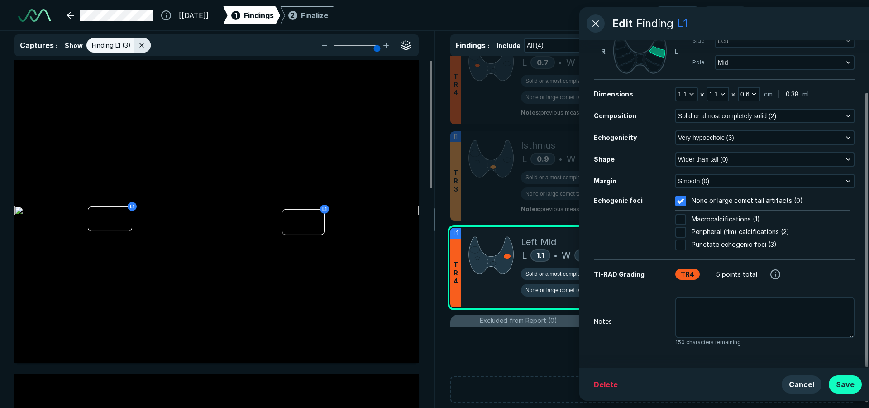
click at [852, 385] on button "Save" at bounding box center [844, 384] width 33 height 18
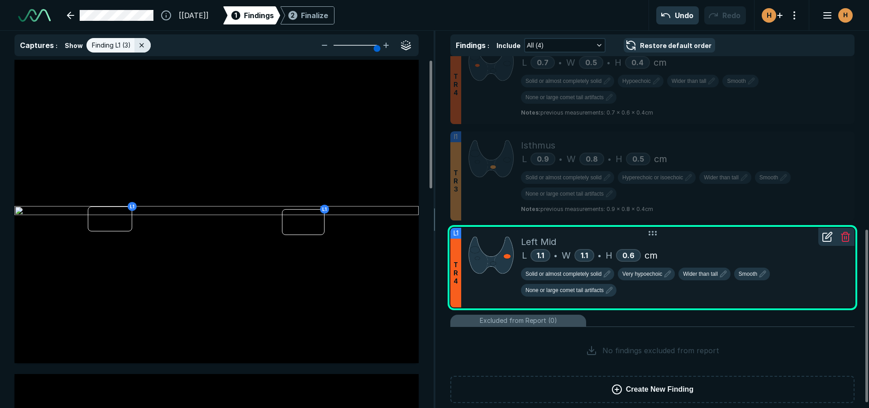
click at [830, 235] on icon at bounding box center [828, 235] width 6 height 6
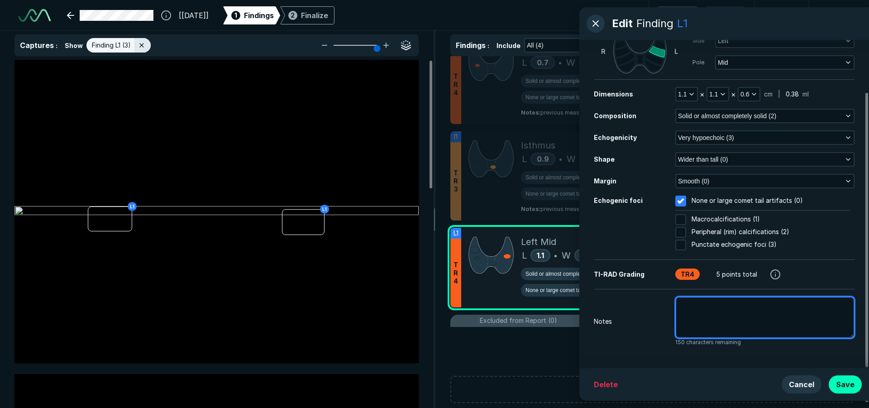
click at [717, 315] on textarea at bounding box center [764, 317] width 179 height 42
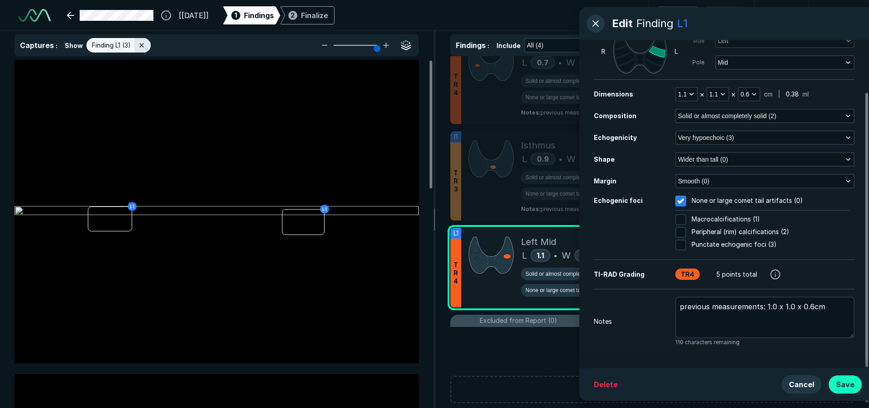
click at [854, 381] on button "Save" at bounding box center [844, 384] width 33 height 18
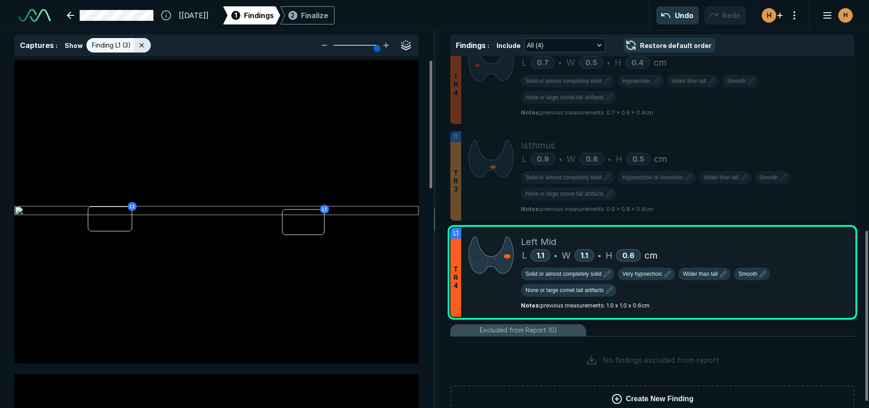
scroll to position [372, 0]
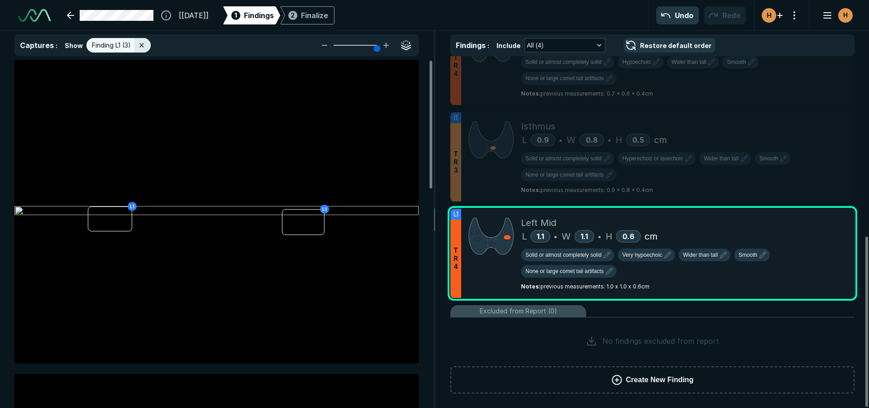
click at [625, 379] on button "Create New Finding" at bounding box center [652, 379] width 404 height 27
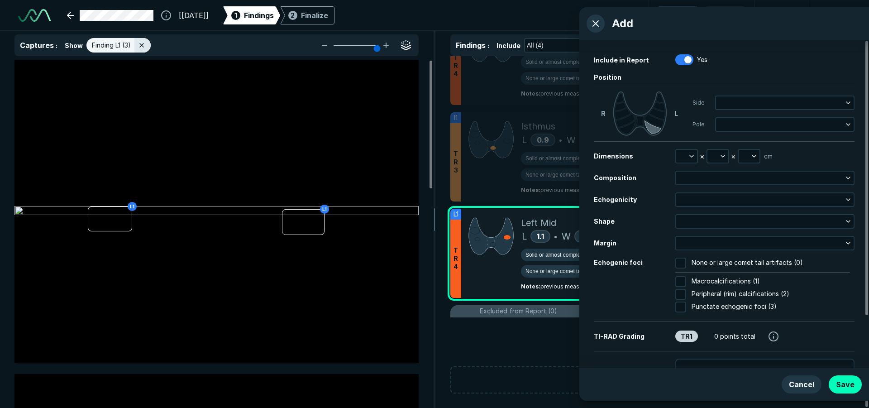
click at [657, 131] on icon at bounding box center [652, 127] width 17 height 14
click at [684, 154] on button "button" at bounding box center [686, 156] width 21 height 13
click at [692, 200] on input "text" at bounding box center [698, 197] width 35 height 13
click at [692, 217] on button "Done" at bounding box center [698, 217] width 37 height 14
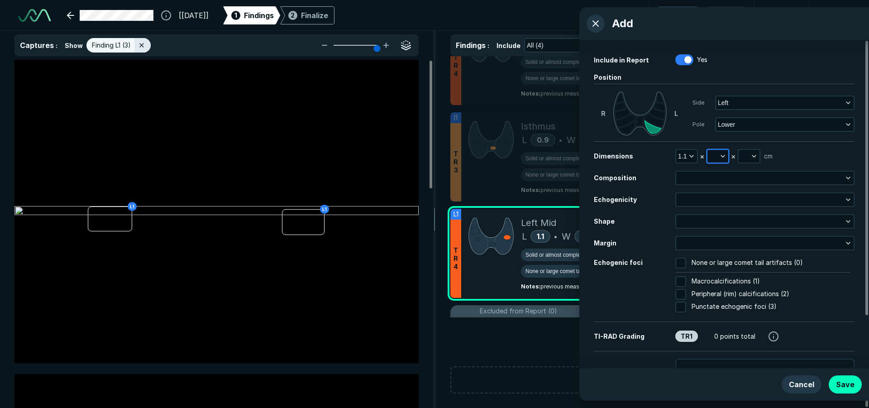
click at [712, 157] on button "button" at bounding box center [717, 156] width 21 height 13
click at [726, 200] on input "text" at bounding box center [729, 197] width 35 height 13
click at [722, 216] on button "Done" at bounding box center [729, 217] width 37 height 14
click at [747, 156] on button "button" at bounding box center [748, 156] width 21 height 13
click at [745, 198] on input "text" at bounding box center [760, 197] width 35 height 13
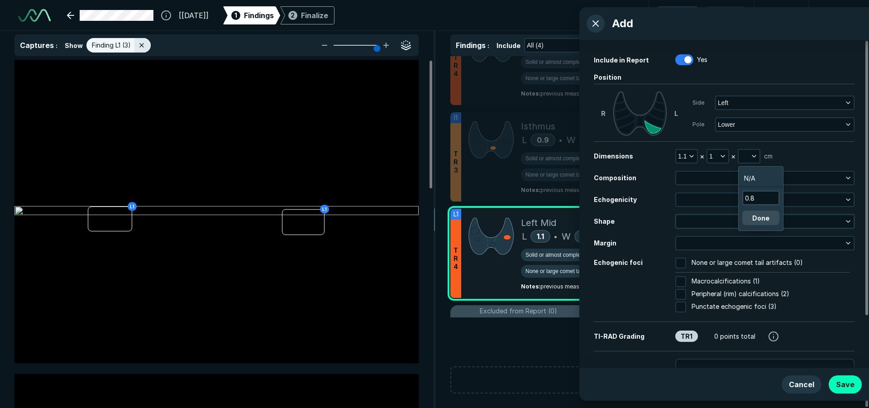
click at [764, 218] on button "Done" at bounding box center [760, 217] width 37 height 14
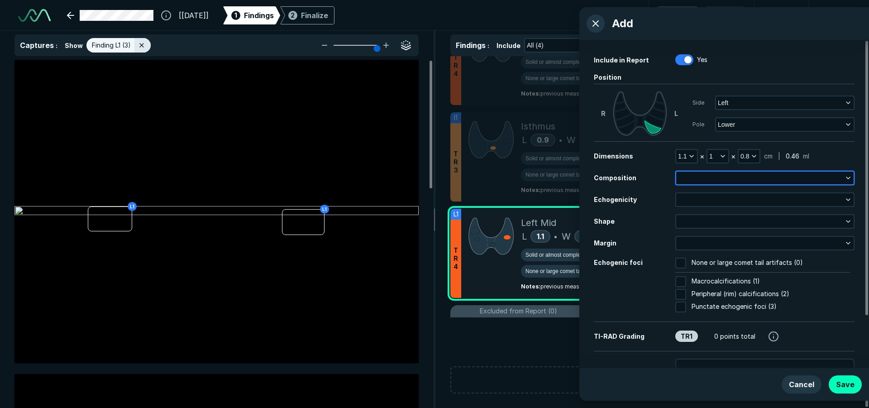
click at [702, 175] on button "button" at bounding box center [764, 177] width 177 height 13
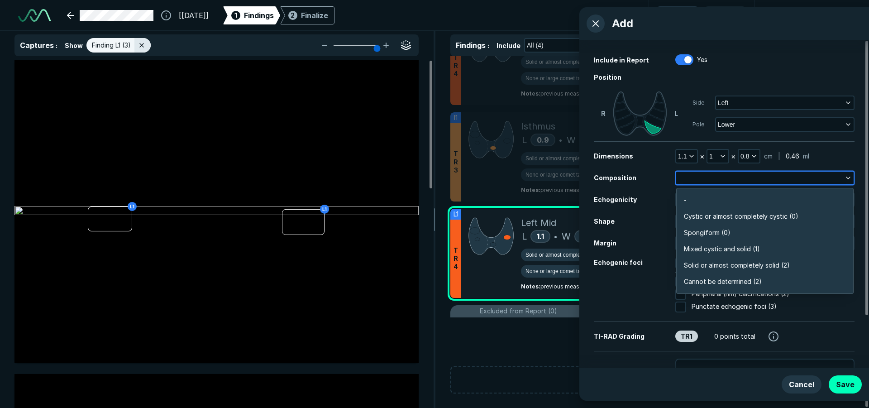
scroll to position [1583, 1957]
click at [726, 271] on li "Solid or almost completely solid (2)" at bounding box center [764, 265] width 176 height 16
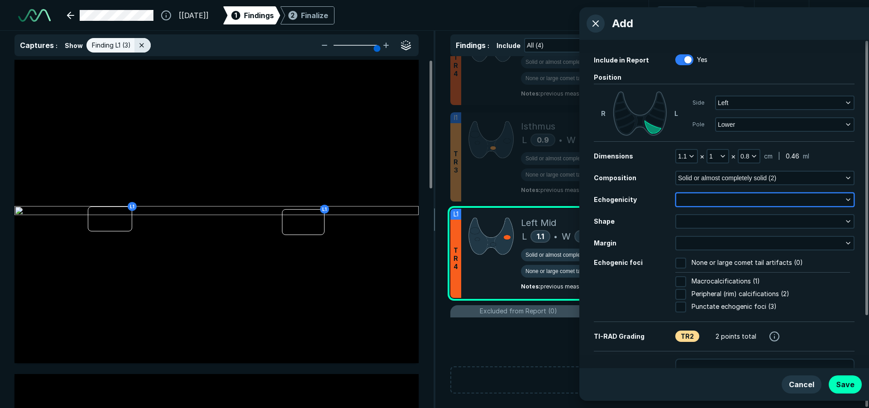
click at [711, 198] on button "button" at bounding box center [764, 199] width 177 height 13
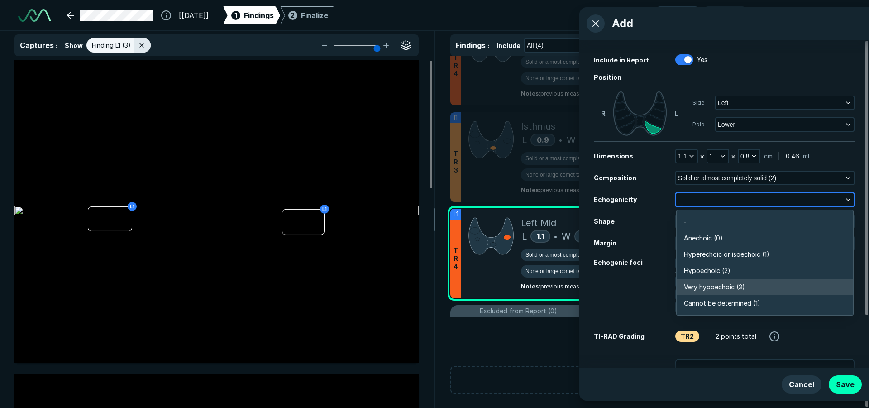
click at [733, 277] on li "Hypoechoic (2)" at bounding box center [764, 270] width 176 height 16
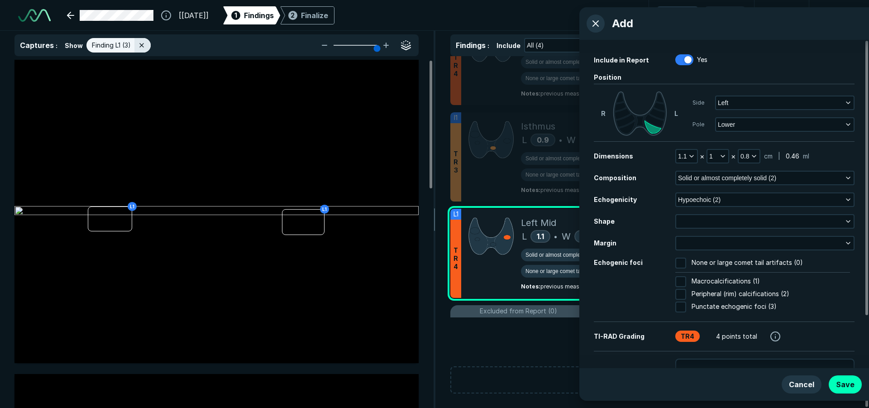
click at [714, 213] on div "Dimensions 1.1 × 1 × 0.8 cm | 0.46 ml Composition Solid or almost completely so…" at bounding box center [724, 231] width 261 height 165
click at [717, 223] on button "button" at bounding box center [764, 221] width 177 height 13
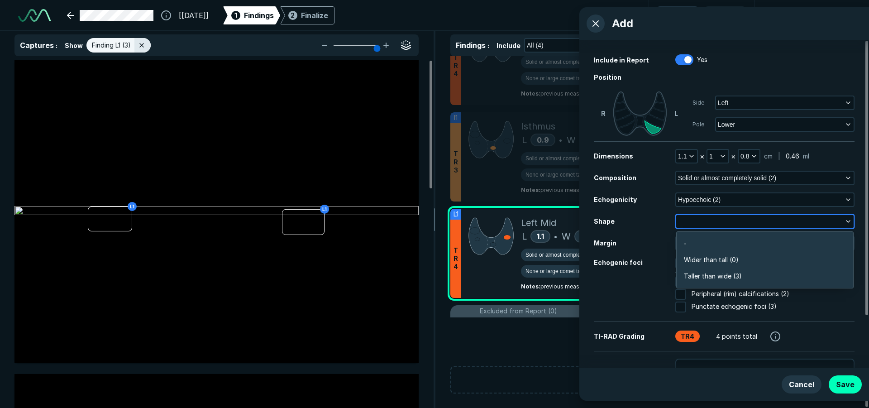
scroll to position [1363, 1957]
click at [718, 267] on li "Wider than tall (0)" at bounding box center [764, 260] width 176 height 16
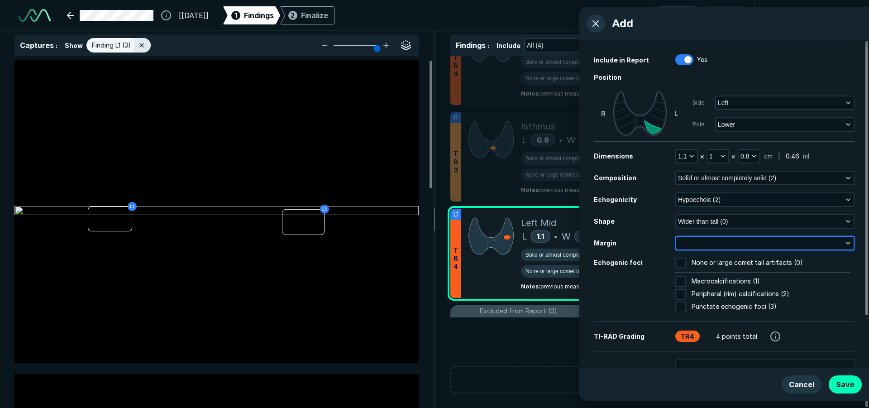
click at [713, 243] on button "button" at bounding box center [764, 243] width 177 height 13
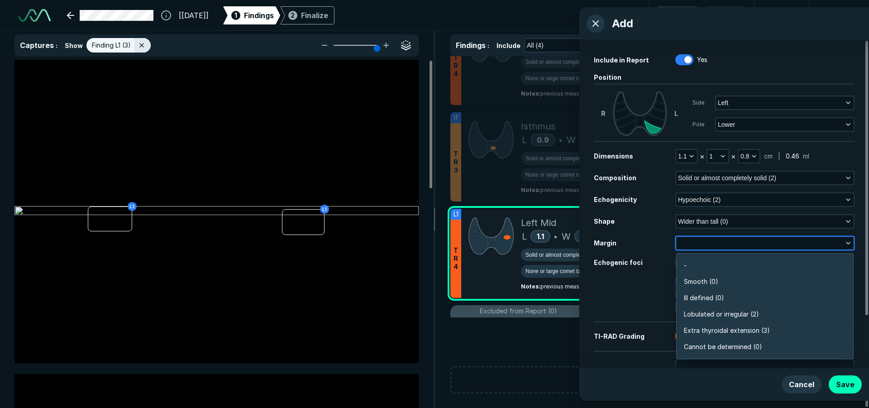
scroll to position [1583, 1957]
click at [712, 280] on span "Smooth (0)" at bounding box center [701, 281] width 34 height 10
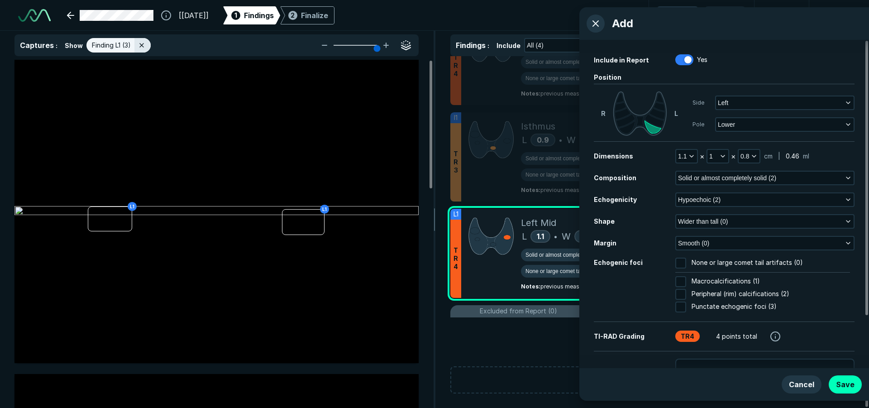
click at [684, 263] on input "None or large comet tail artifacts (0)" at bounding box center [680, 262] width 11 height 11
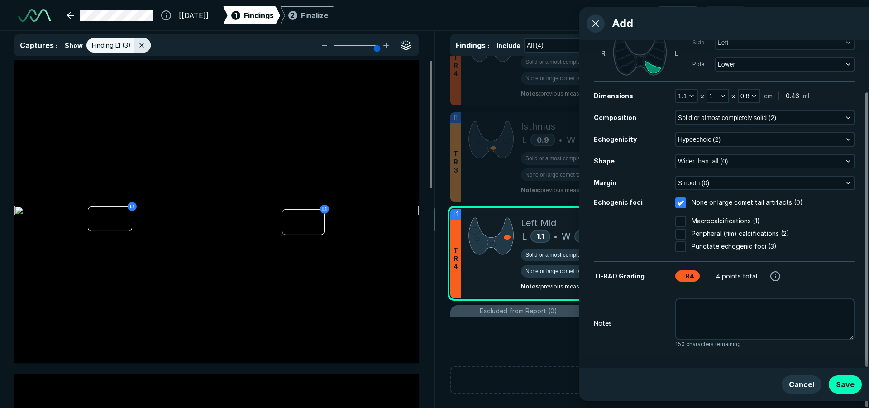
scroll to position [62, 0]
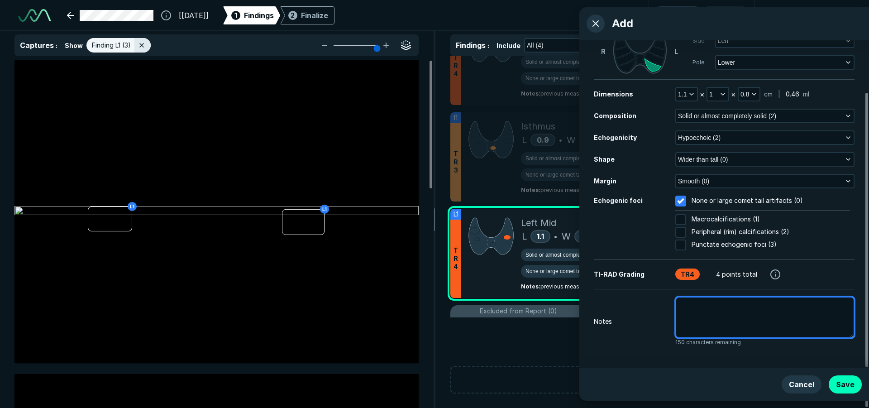
click at [715, 313] on textarea at bounding box center [764, 317] width 179 height 42
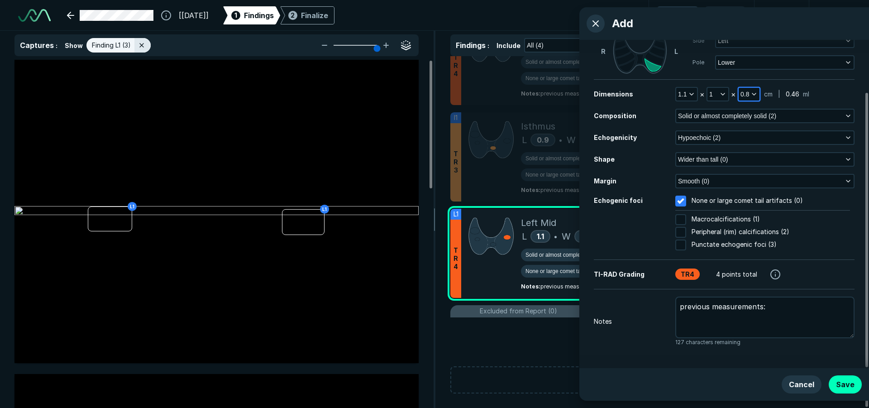
click at [746, 95] on span "0.8" at bounding box center [744, 94] width 9 height 10
click at [758, 137] on input "0.8" at bounding box center [760, 135] width 35 height 13
click at [760, 155] on button "Done" at bounding box center [760, 155] width 37 height 14
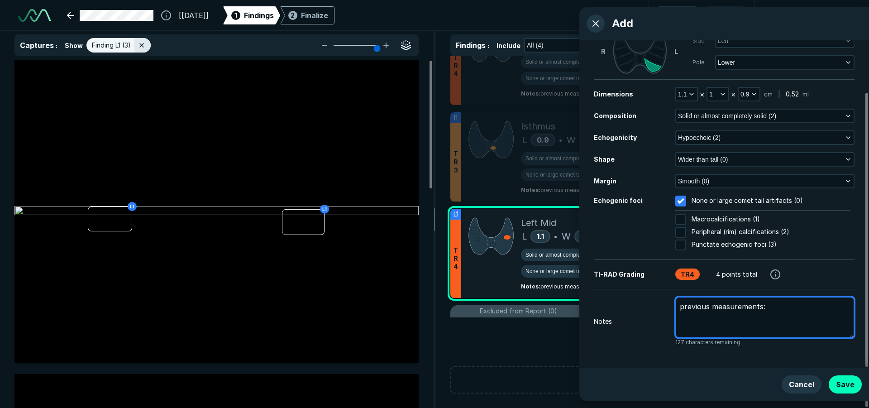
click at [778, 313] on textarea "previous measurements:" at bounding box center [764, 317] width 179 height 42
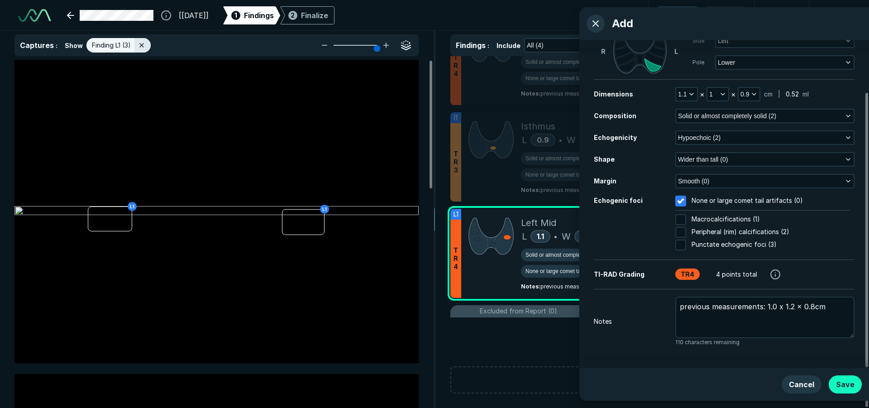
click at [847, 386] on button "Save" at bounding box center [844, 384] width 33 height 18
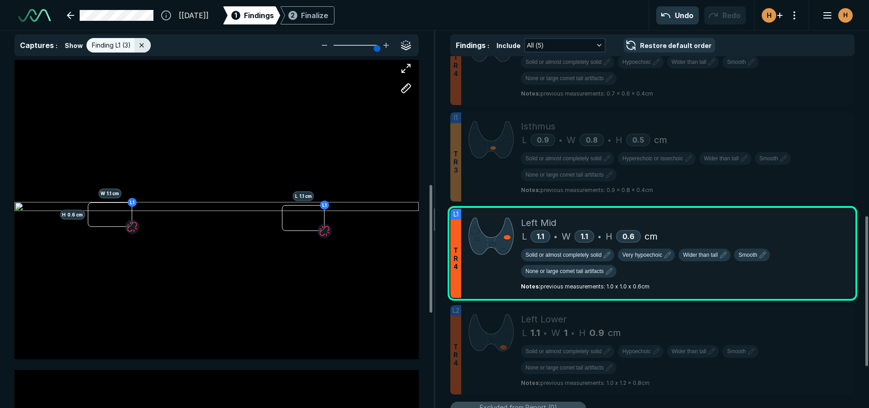
scroll to position [362, 0]
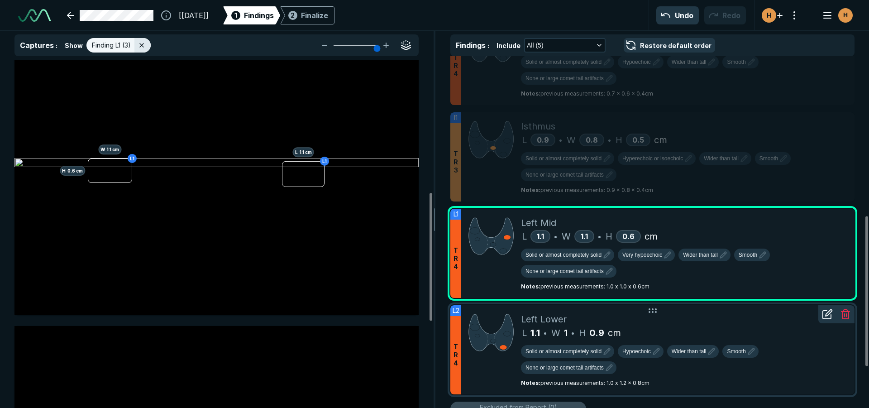
click at [492, 384] on div at bounding box center [491, 349] width 60 height 89
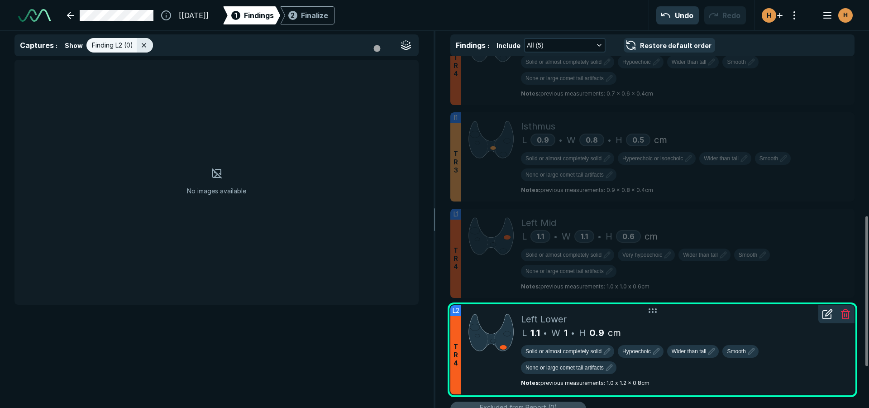
scroll to position [0, 0]
click at [222, 169] on icon at bounding box center [216, 173] width 11 height 11
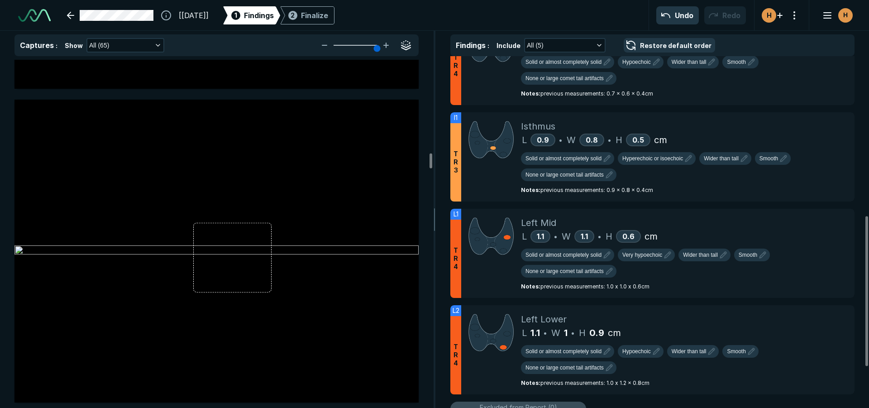
scroll to position [5655, 0]
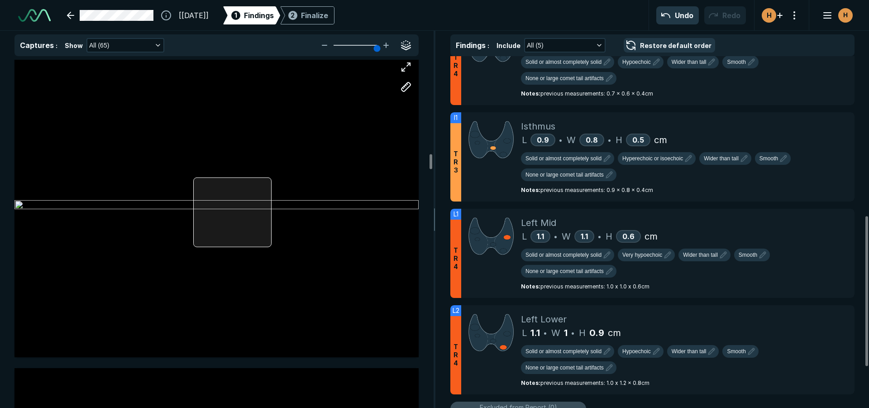
click at [215, 208] on div at bounding box center [216, 205] width 404 height 303
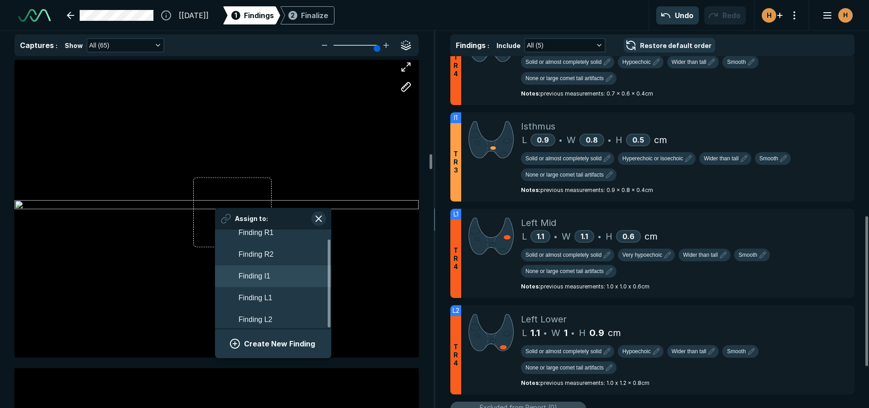
scroll to position [10, 0]
click at [251, 318] on span "Finding L2" at bounding box center [255, 317] width 34 height 11
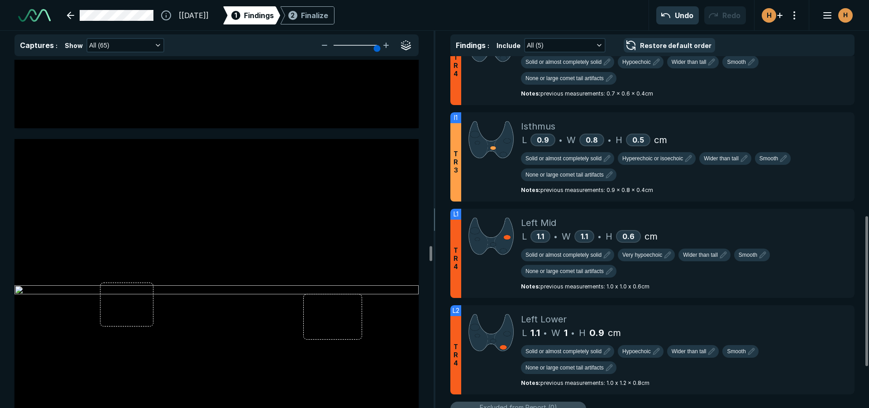
scroll to position [11264, 0]
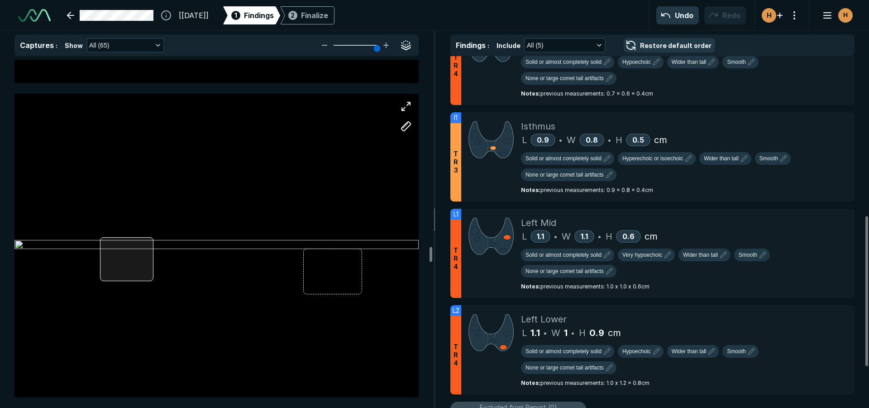
click at [115, 261] on div at bounding box center [216, 245] width 404 height 303
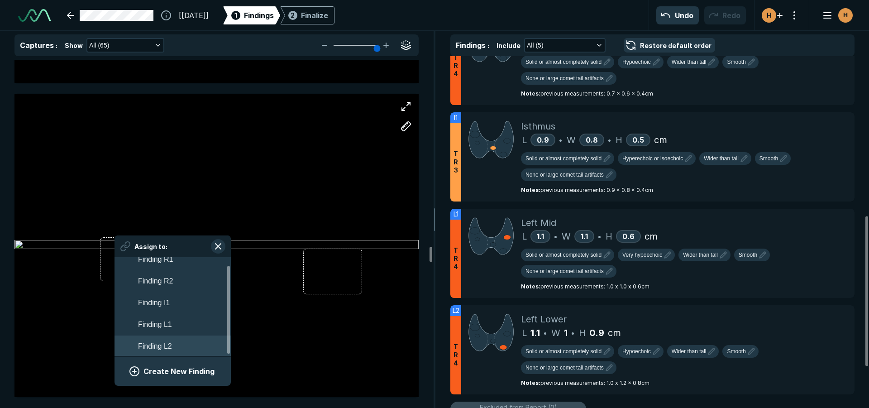
scroll to position [10, 0]
click at [148, 338] on button "Finding L2" at bounding box center [172, 345] width 116 height 22
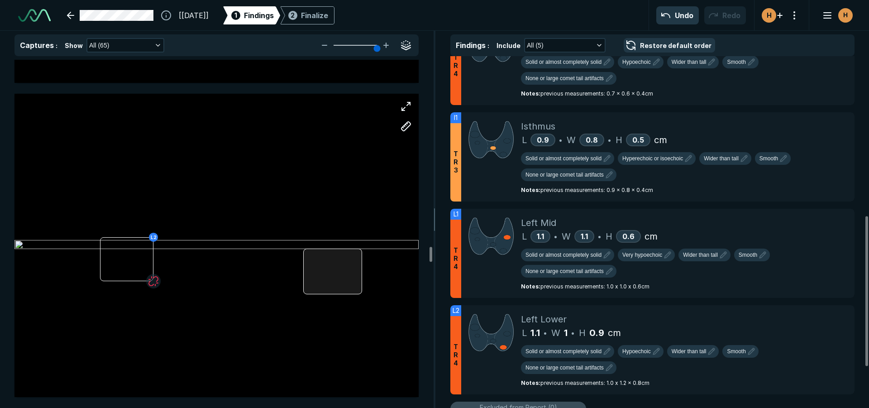
click at [323, 261] on div at bounding box center [332, 270] width 59 height 45
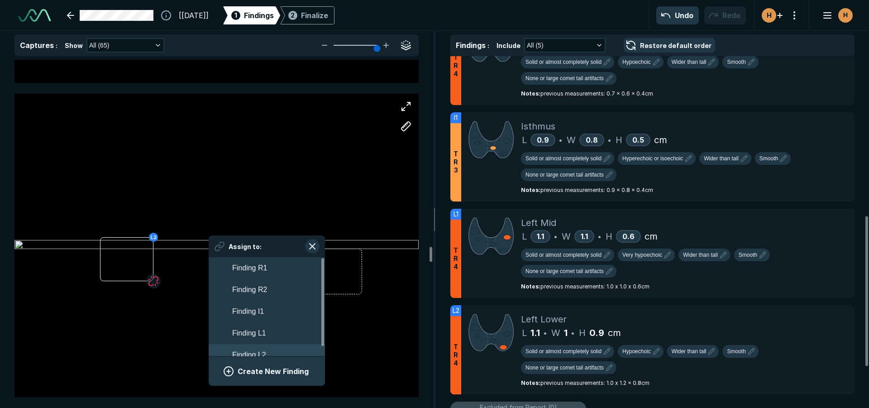
scroll to position [1587, 1678]
click at [290, 348] on button "Finding L2" at bounding box center [267, 355] width 116 height 22
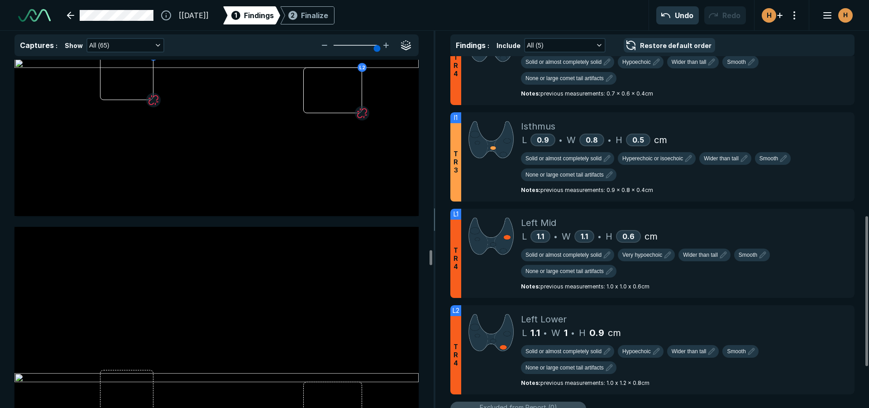
scroll to position [11626, 0]
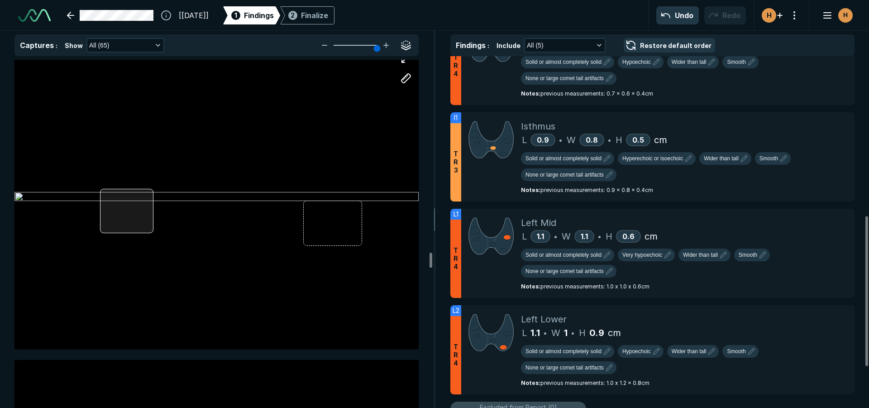
click at [126, 212] on div at bounding box center [216, 197] width 404 height 303
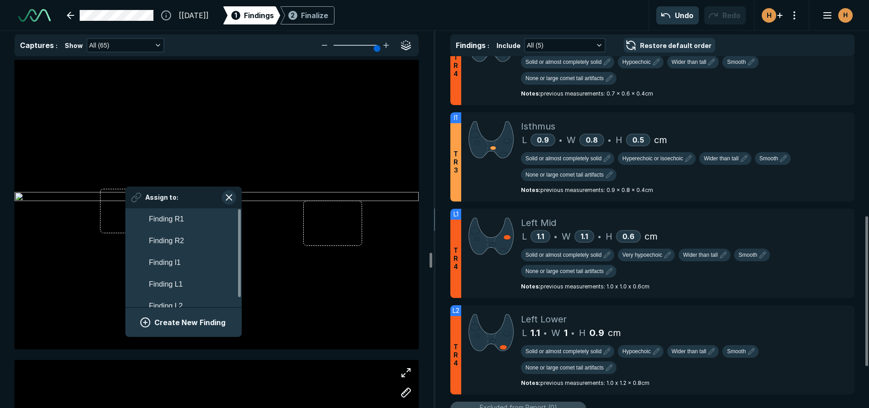
scroll to position [1587, 1678]
click at [161, 298] on button "Finding L2" at bounding box center [183, 306] width 116 height 22
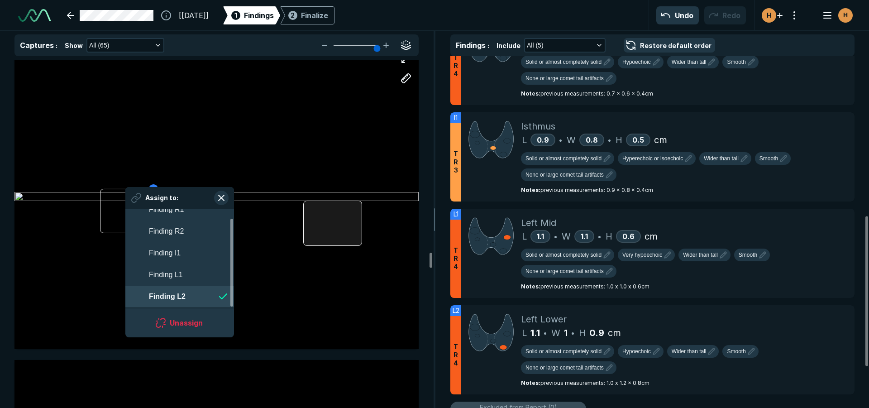
scroll to position [1587, 1651]
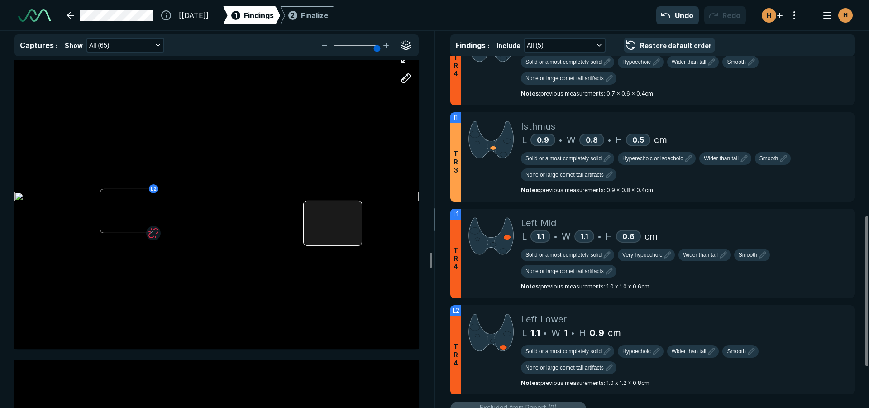
click at [333, 230] on div at bounding box center [332, 222] width 59 height 45
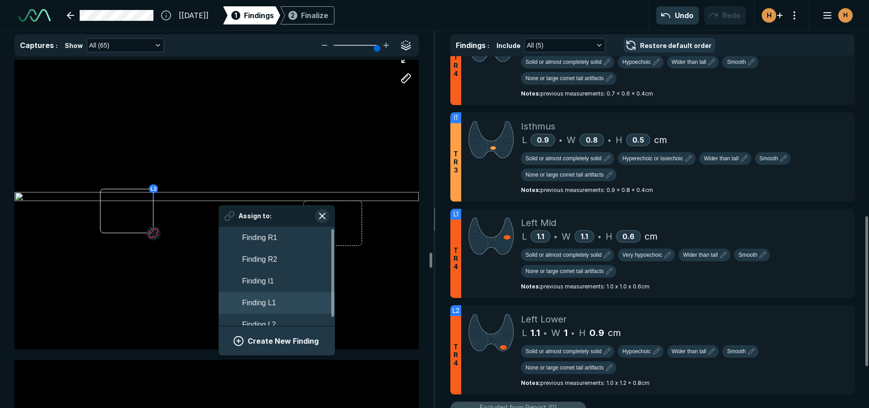
scroll to position [10, 0]
click at [279, 313] on button "Finding L2" at bounding box center [276, 315] width 116 height 22
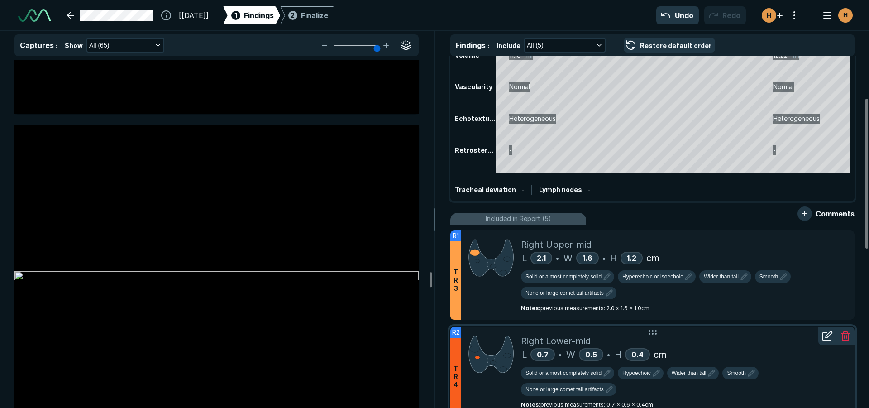
scroll to position [0, 0]
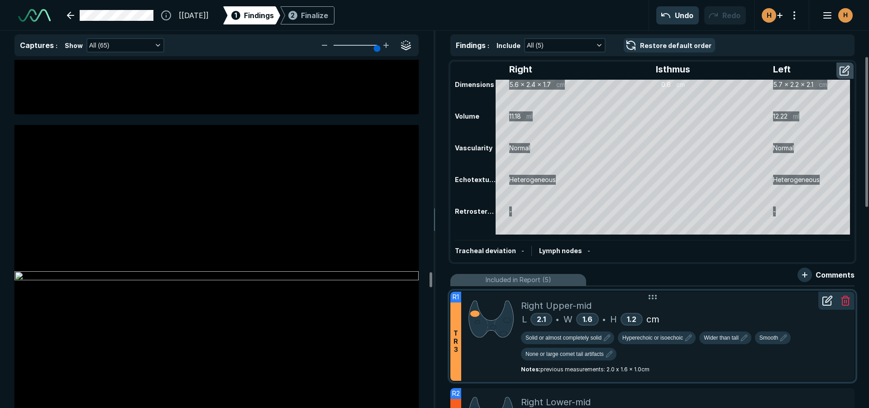
click at [665, 302] on div "Right Upper-mid" at bounding box center [684, 306] width 326 height 14
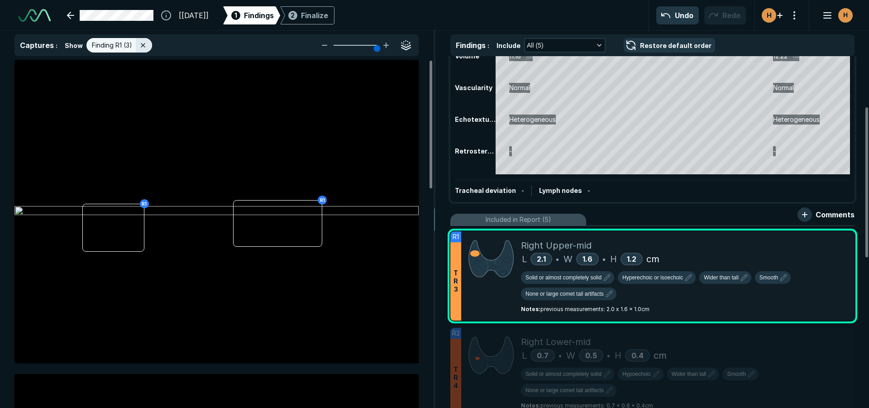
scroll to position [136, 0]
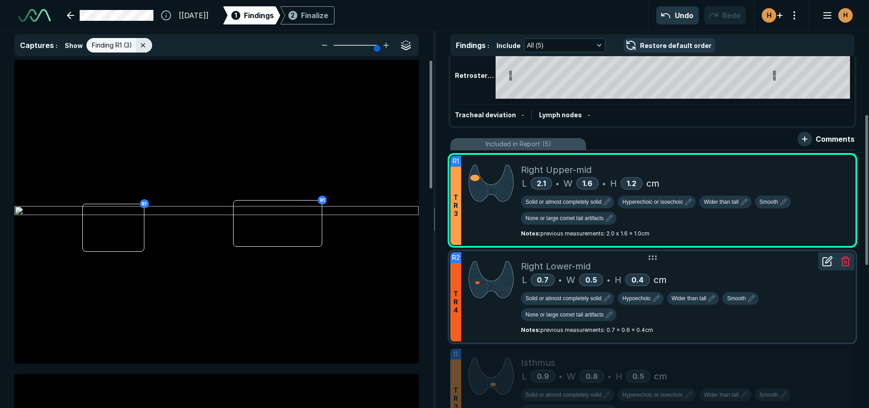
click at [744, 270] on div "Right Lower-mid" at bounding box center [684, 266] width 326 height 14
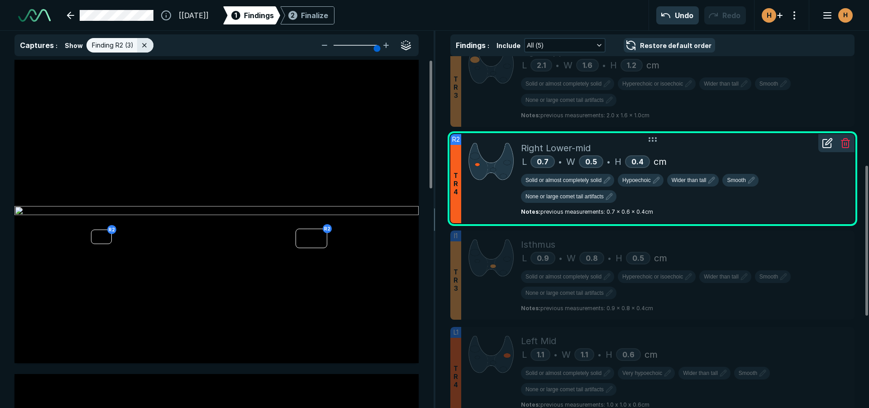
scroll to position [0, 0]
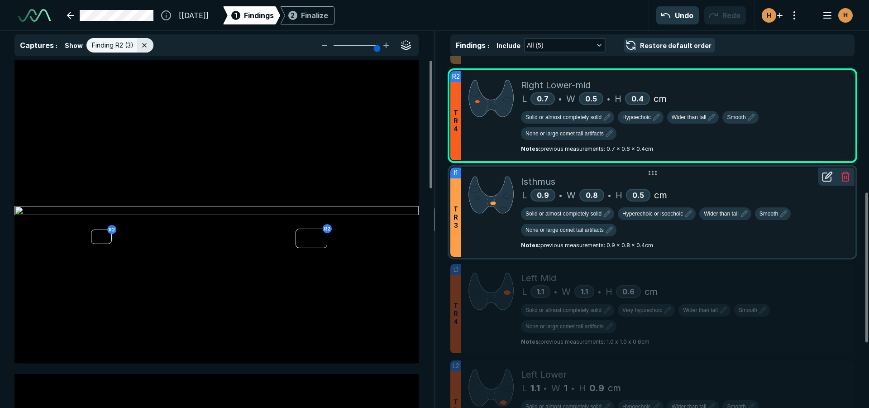
click at [739, 252] on div "Isthmus L 0.9 • W 0.8 • H 0.5 cm Solid or almost completely solid Hyperechoic o…" at bounding box center [684, 211] width 326 height 89
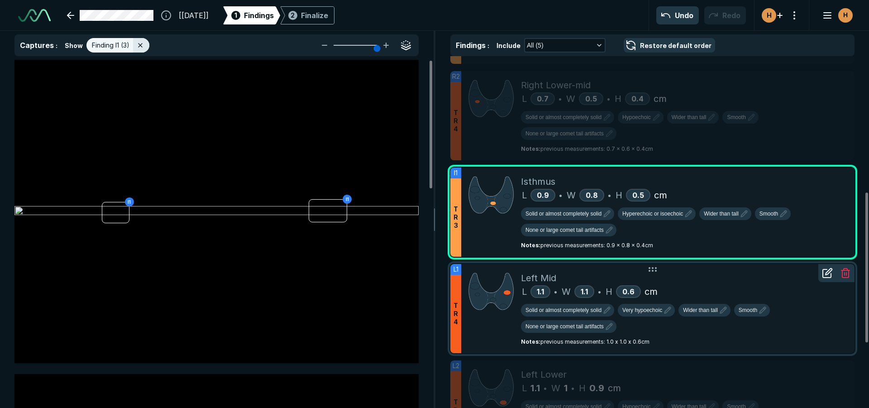
click at [732, 285] on div "L 1.1 • W 1.1 • H 0.6 cm" at bounding box center [684, 292] width 326 height 14
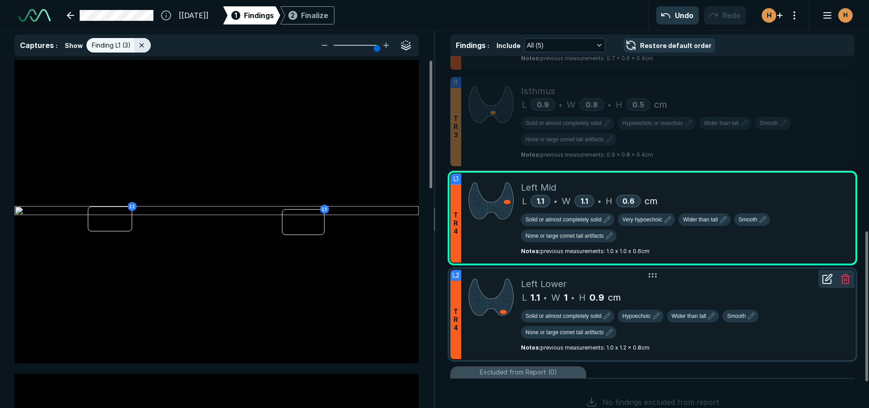
click at [728, 298] on div "L 1.1 • W 1 • H 0.9 cm" at bounding box center [684, 297] width 326 height 14
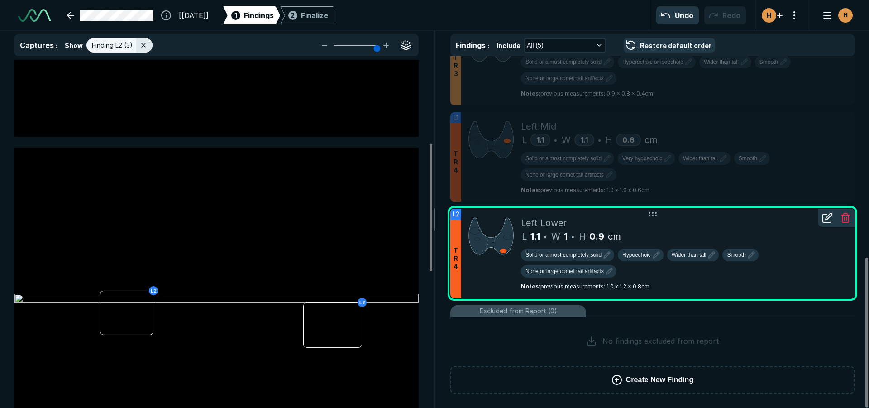
click at [657, 261] on div "Solid or almost completely solid Hypoechoic Wider than tall Smooth None or larg…" at bounding box center [684, 264] width 326 height 33
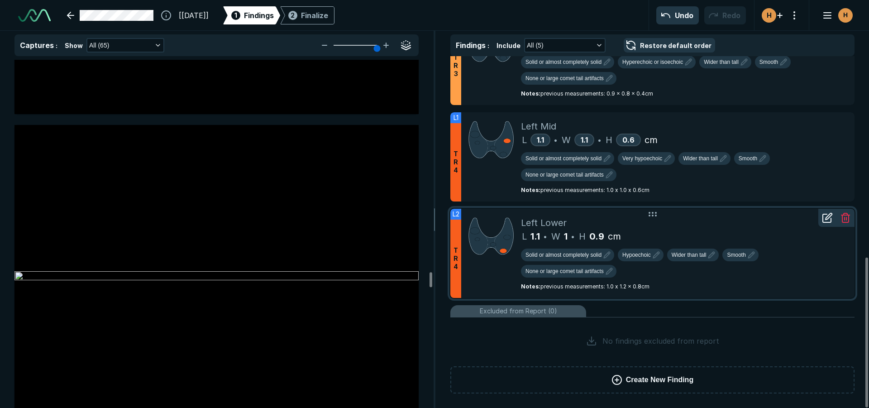
click at [656, 261] on div "Solid or almost completely solid Hypoechoic Wider than tall Smooth None or larg…" at bounding box center [684, 264] width 326 height 33
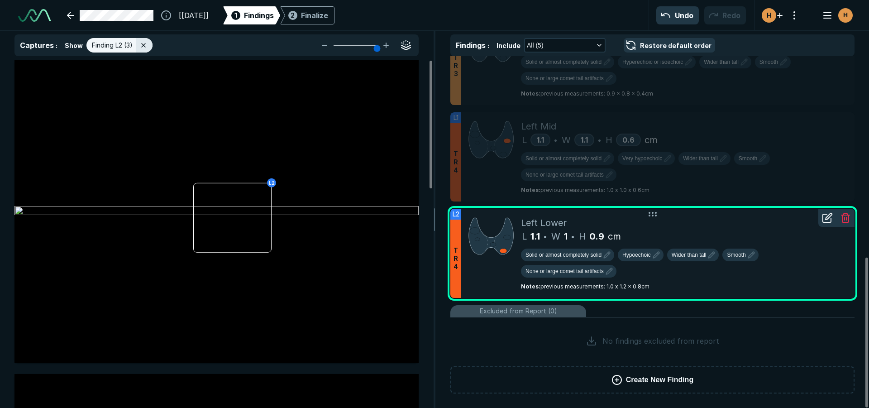
click at [828, 215] on icon at bounding box center [828, 216] width 6 height 6
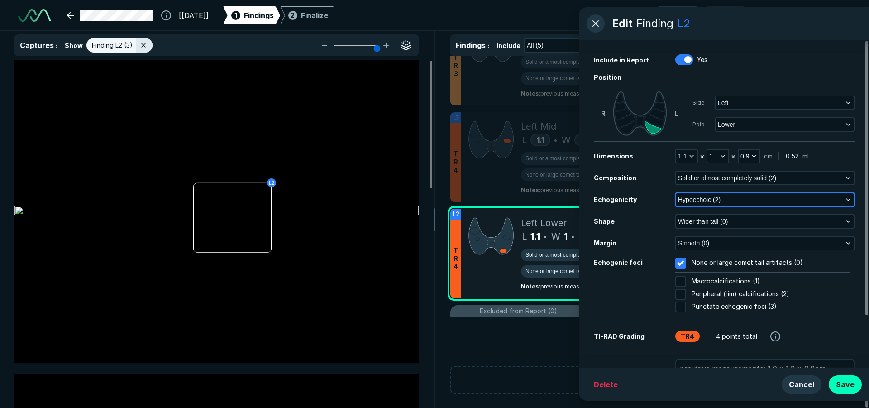
click at [702, 200] on span "Hypoechoic (2)" at bounding box center [699, 200] width 43 height 10
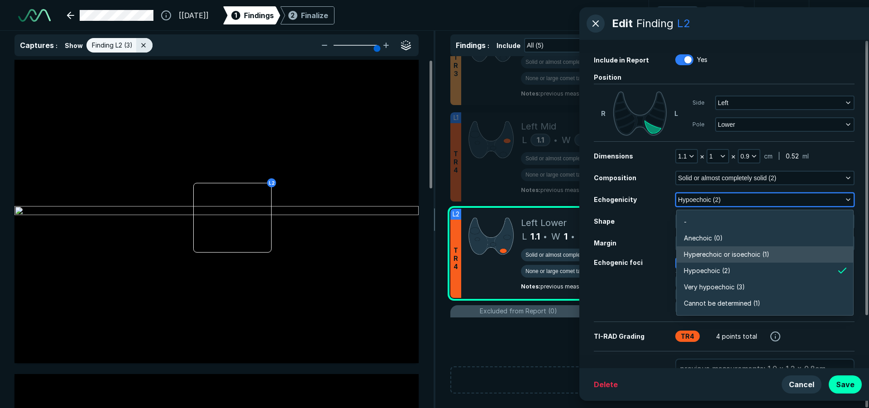
click at [703, 258] on span "Hyperechoic or isoechoic (1)" at bounding box center [726, 254] width 85 height 10
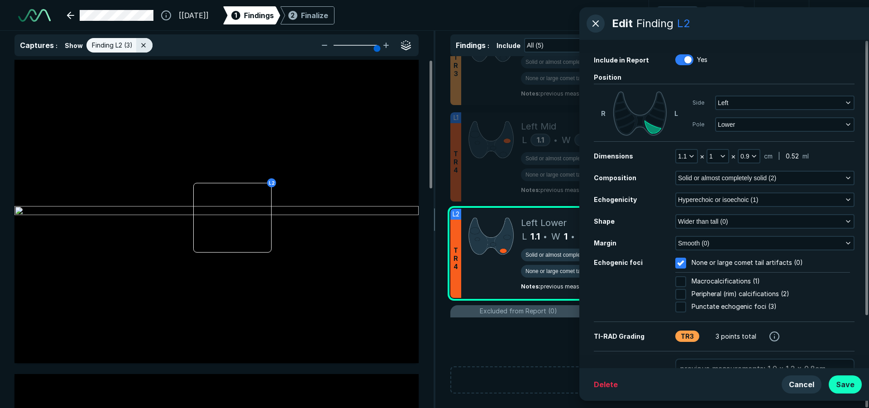
click at [852, 387] on button "Save" at bounding box center [844, 384] width 33 height 18
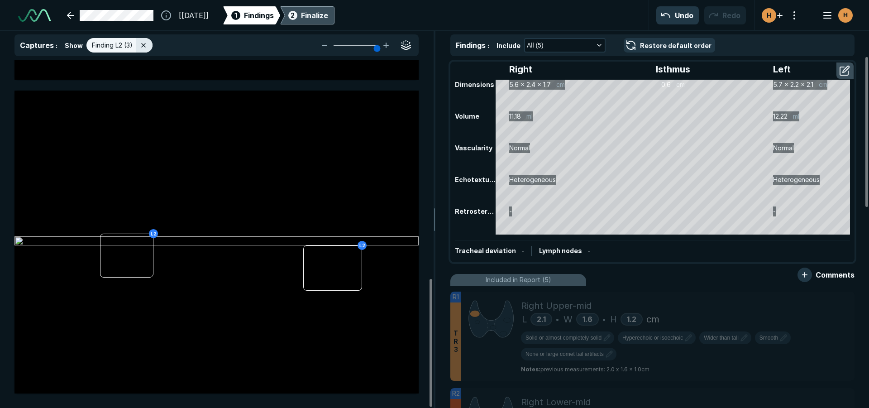
click at [328, 11] on div "Finalize" at bounding box center [314, 15] width 27 height 11
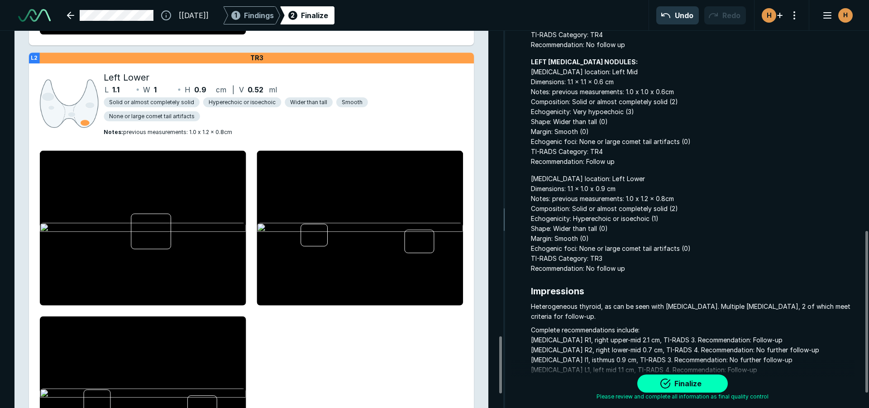
scroll to position [497, 0]
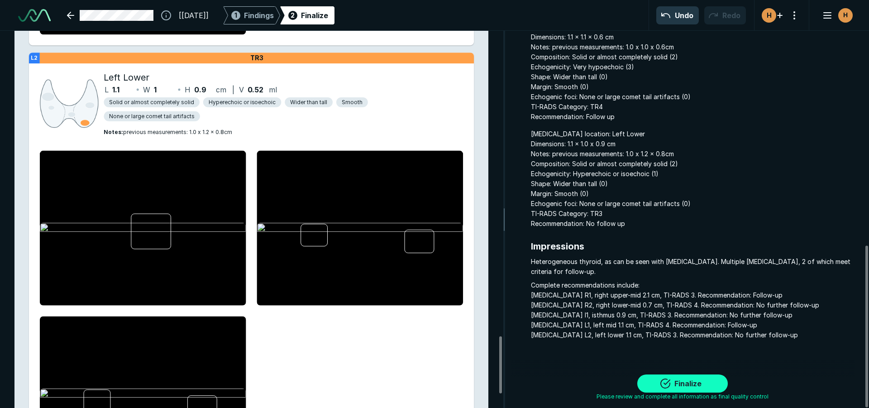
click at [677, 377] on button "Finalize" at bounding box center [682, 383] width 90 height 18
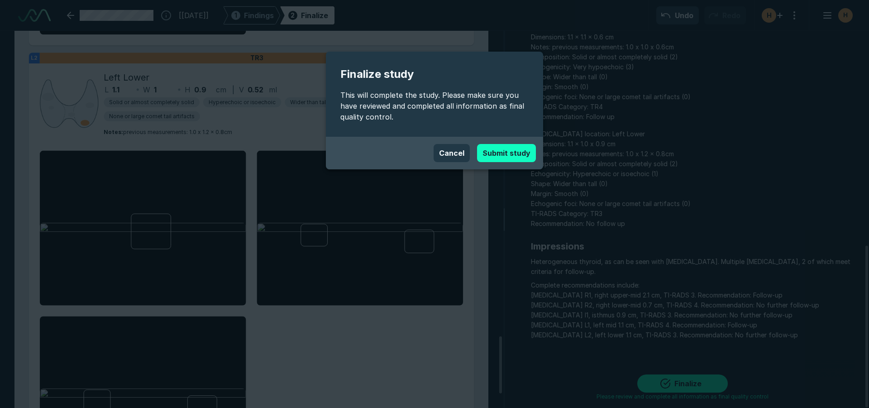
click at [482, 157] on button "Submit study" at bounding box center [506, 153] width 59 height 18
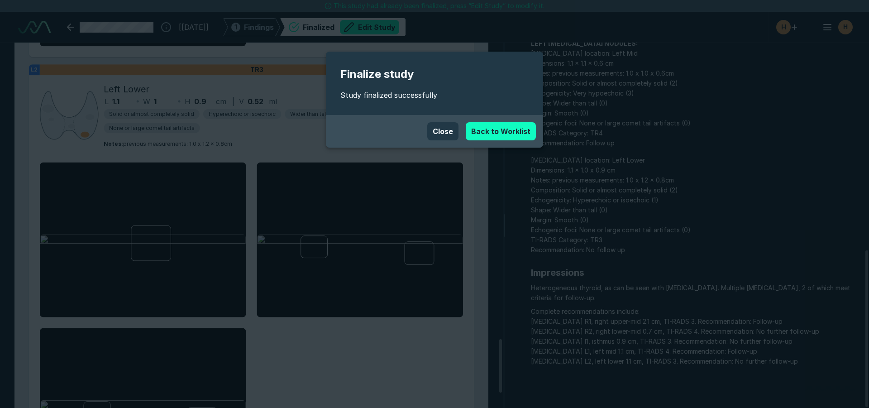
click at [481, 137] on link "Back to Worklist" at bounding box center [500, 131] width 70 height 18
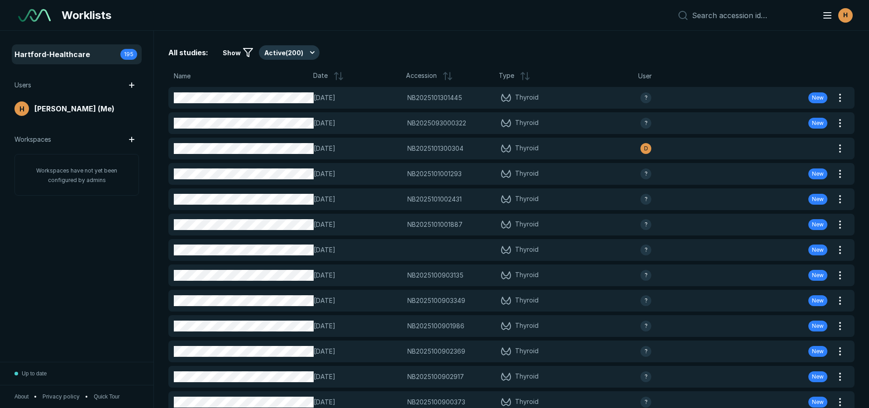
scroll to position [2694, 4234]
